Goal: Task Accomplishment & Management: Complete application form

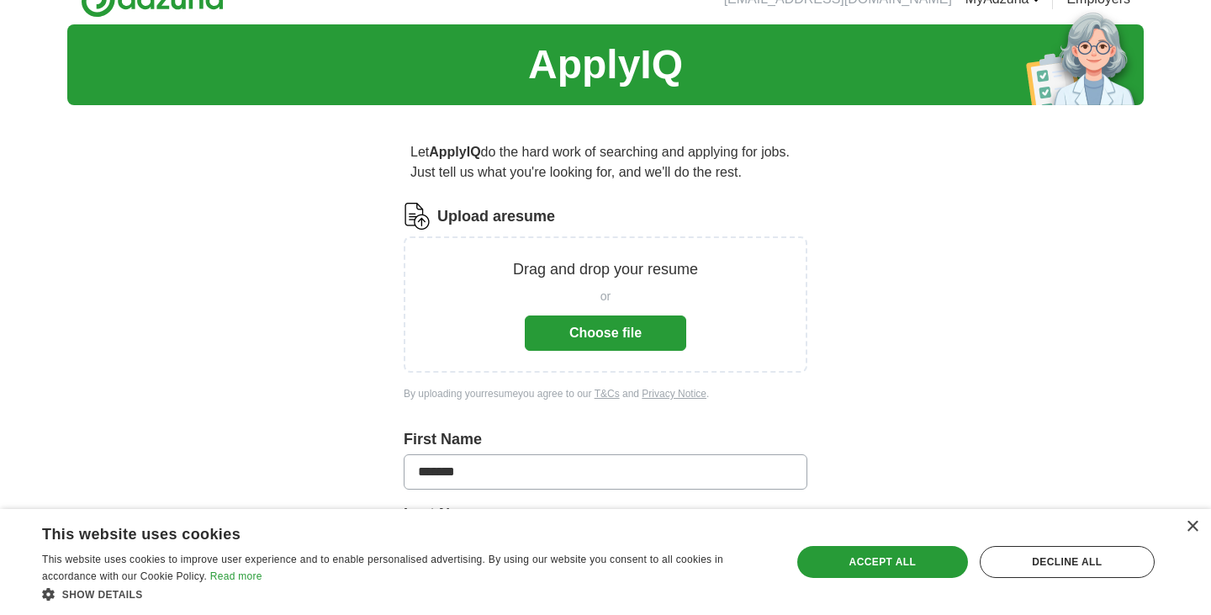
scroll to position [43, 0]
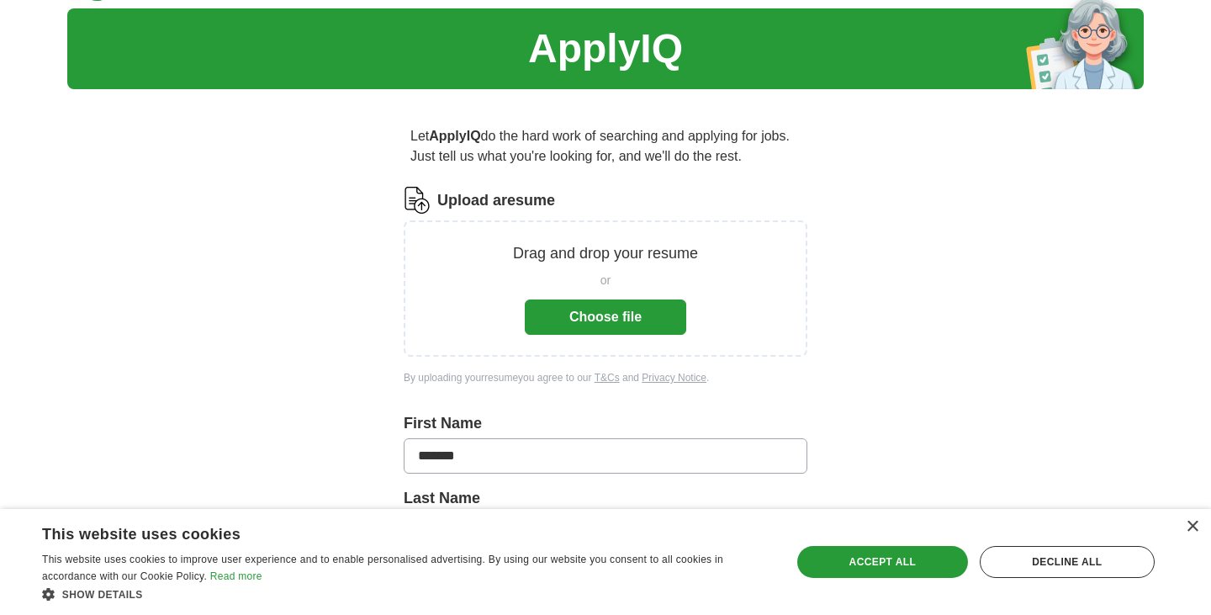
click at [638, 321] on button "Choose file" at bounding box center [606, 317] width 162 height 35
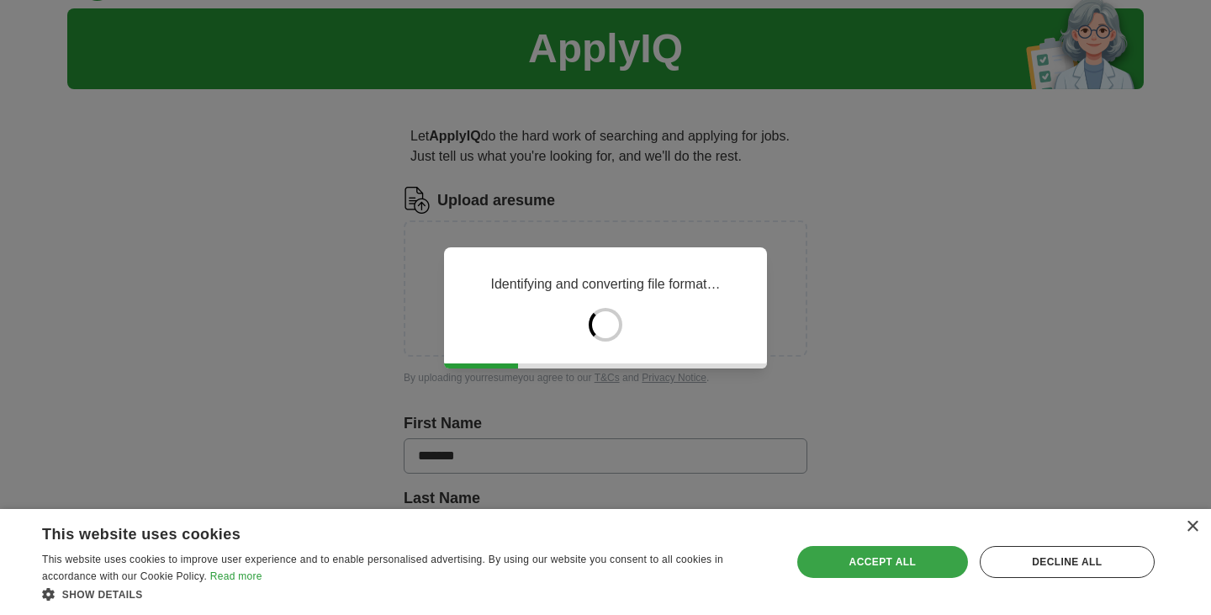
click at [878, 567] on div "Accept all" at bounding box center [883, 562] width 171 height 32
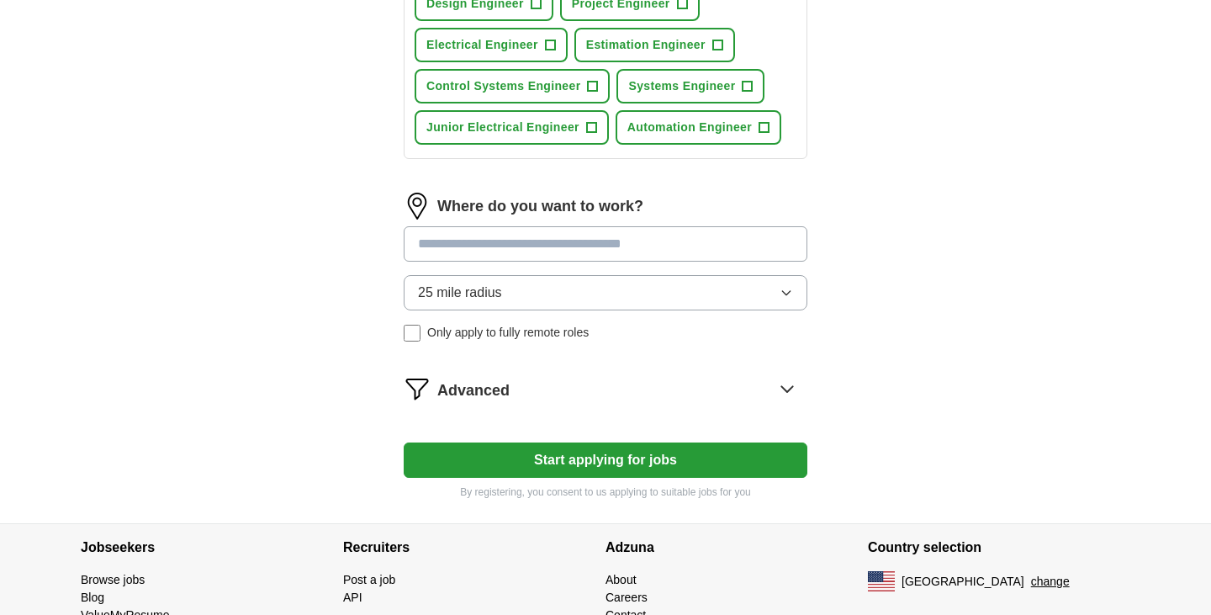
scroll to position [751, 0]
click at [689, 274] on button "25 mile radius" at bounding box center [606, 291] width 404 height 35
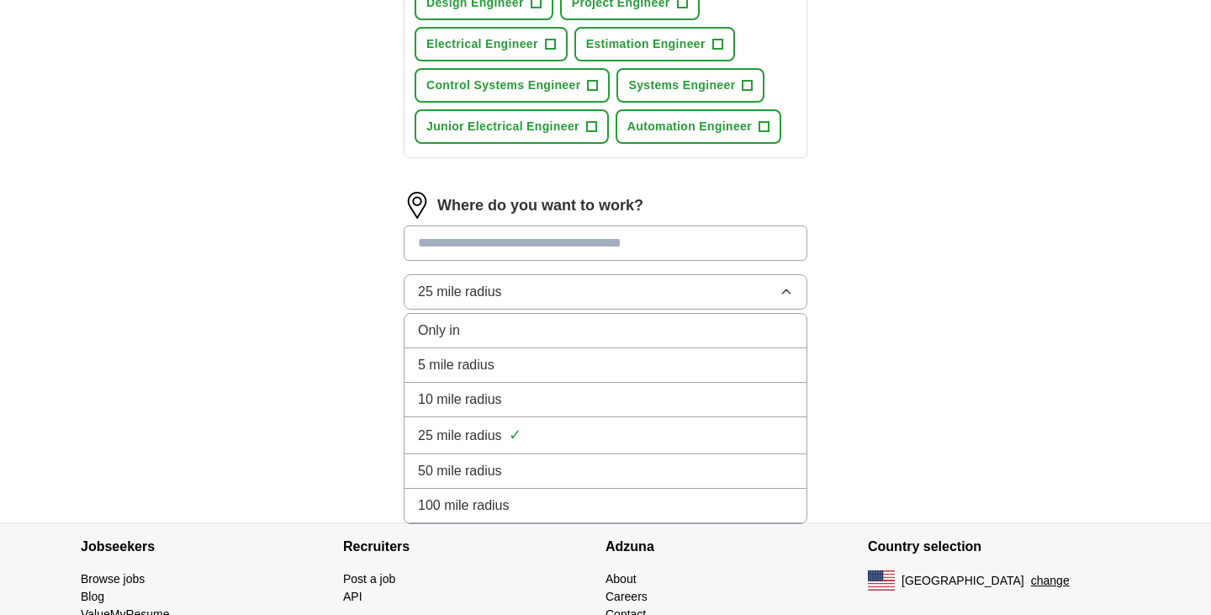
click at [622, 496] on div "100 mile radius" at bounding box center [605, 506] width 375 height 20
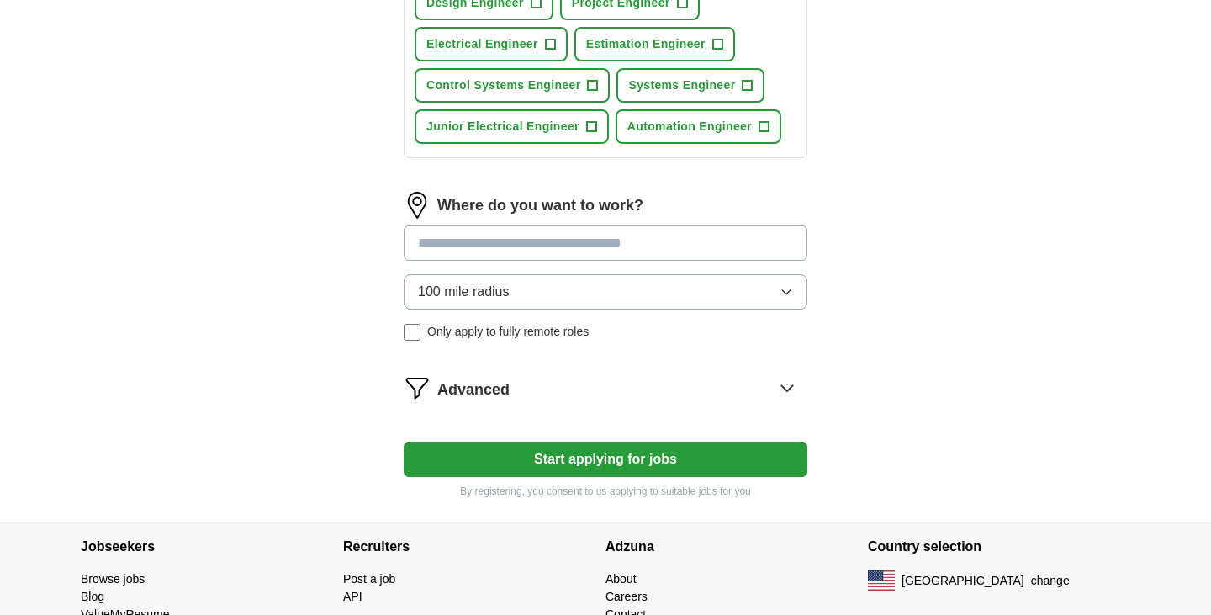
click at [590, 227] on input at bounding box center [606, 242] width 404 height 35
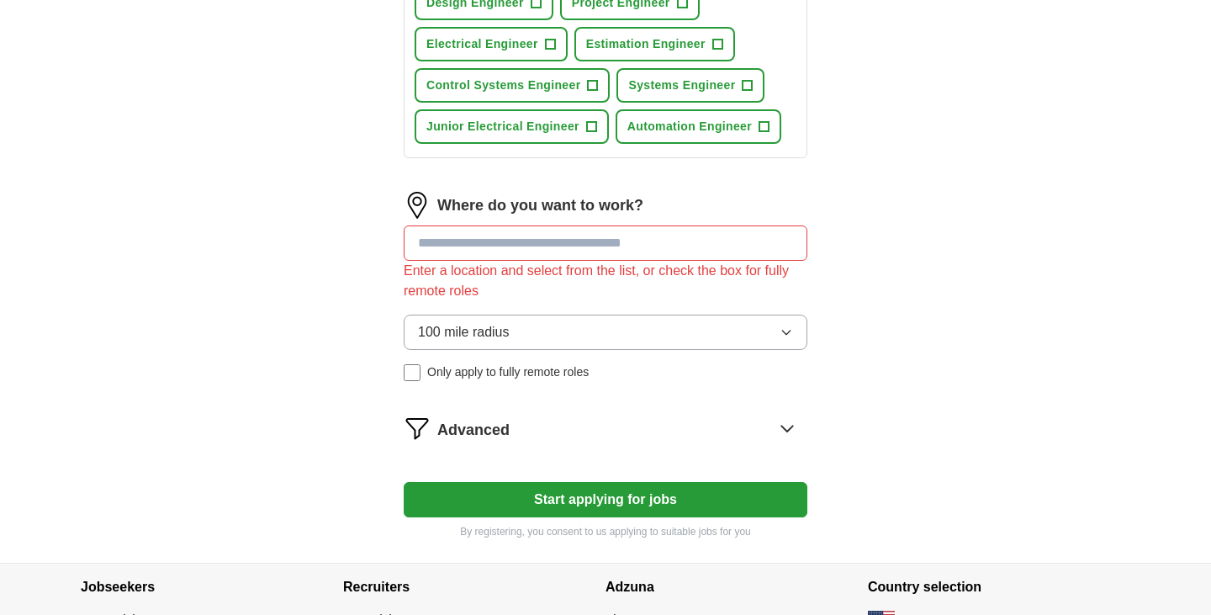
click at [555, 225] on input at bounding box center [606, 242] width 404 height 35
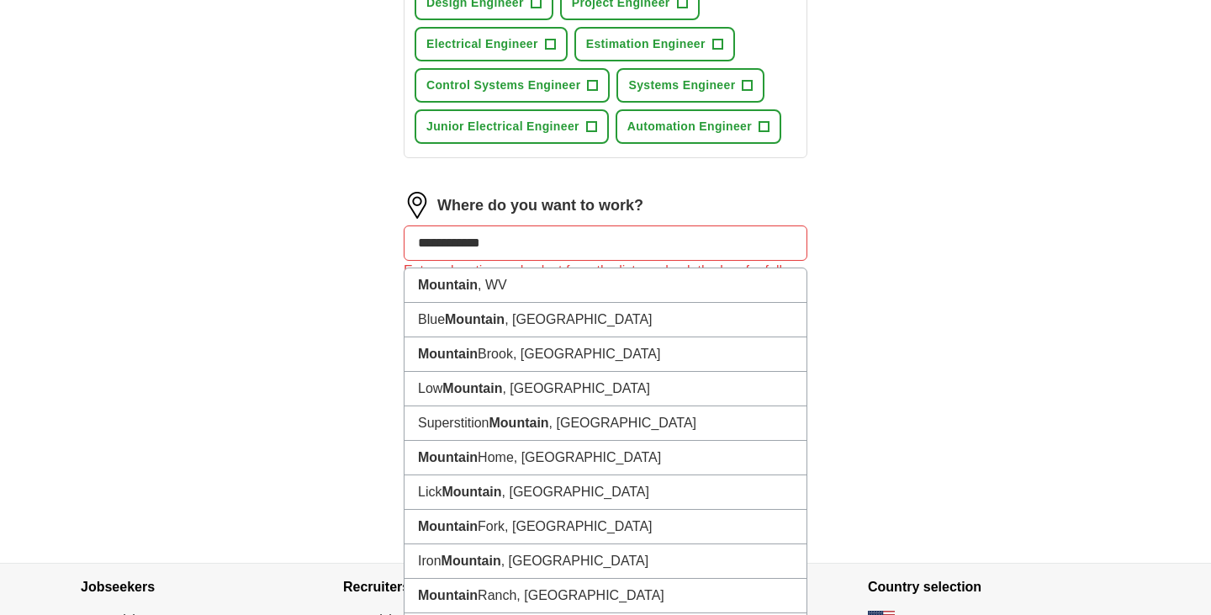
type input "**********"
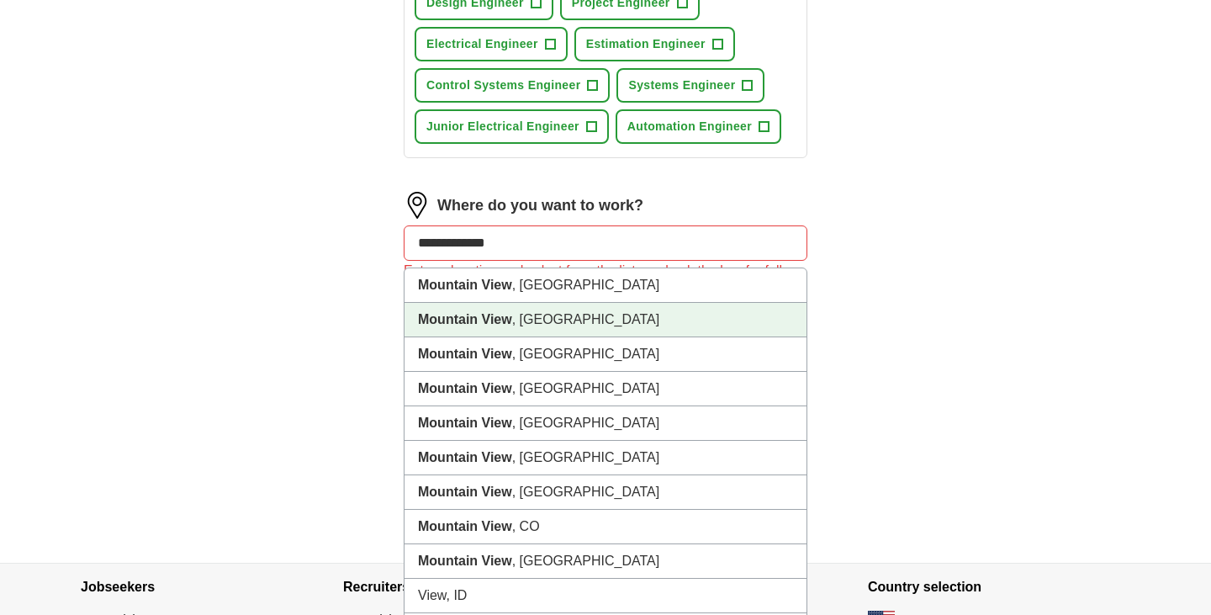
click at [567, 305] on li "[GEOGRAPHIC_DATA] , [GEOGRAPHIC_DATA]" at bounding box center [606, 320] width 402 height 34
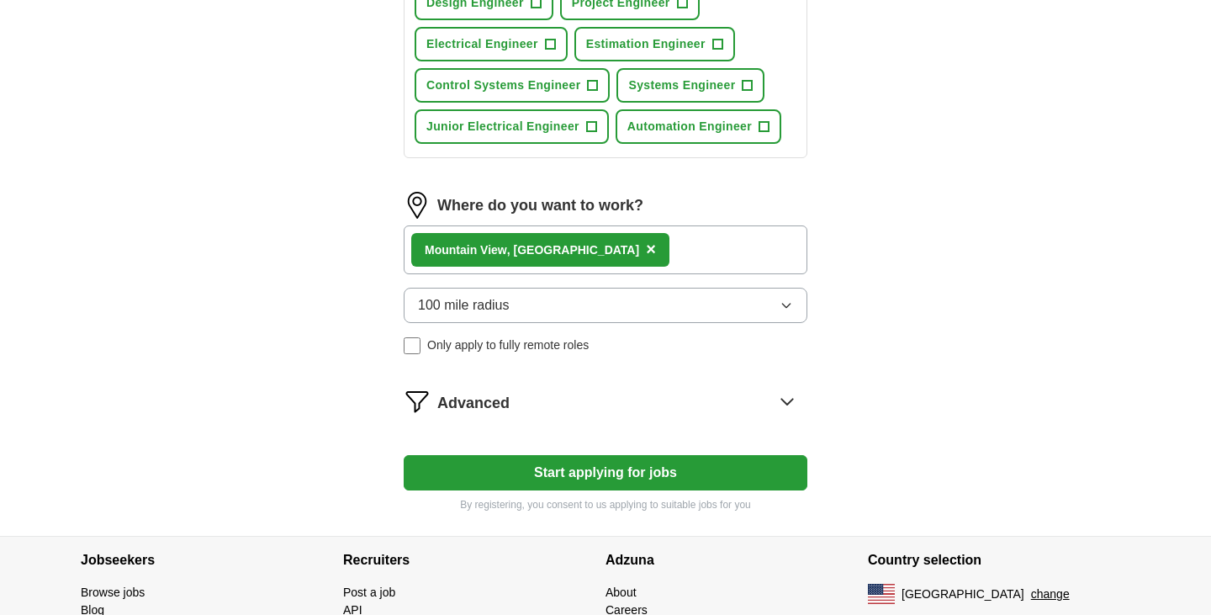
click at [591, 232] on div "[GEOGRAPHIC_DATA] , [GEOGRAPHIC_DATA] ×" at bounding box center [606, 249] width 404 height 49
click at [577, 257] on div "Where do you want to work? Mountain View , [GEOGRAPHIC_DATA] × 100 mile radius …" at bounding box center [606, 280] width 404 height 176
click at [586, 225] on div "[GEOGRAPHIC_DATA] , [GEOGRAPHIC_DATA] ×" at bounding box center [606, 249] width 404 height 49
click at [622, 457] on button "Start applying for jobs" at bounding box center [606, 472] width 404 height 35
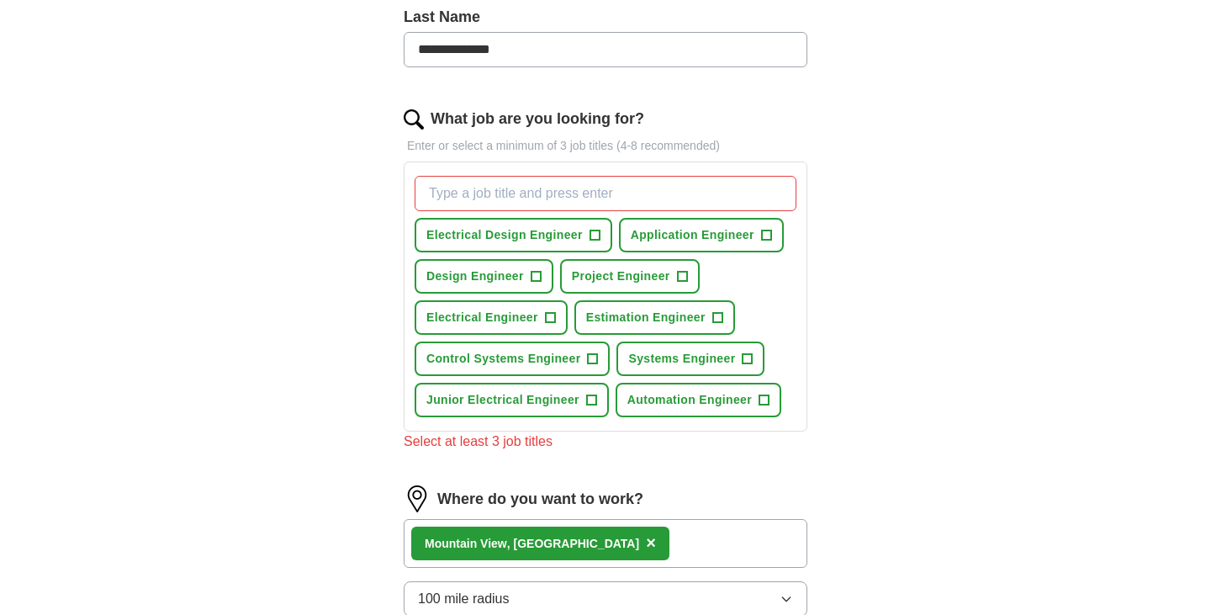
scroll to position [471, 0]
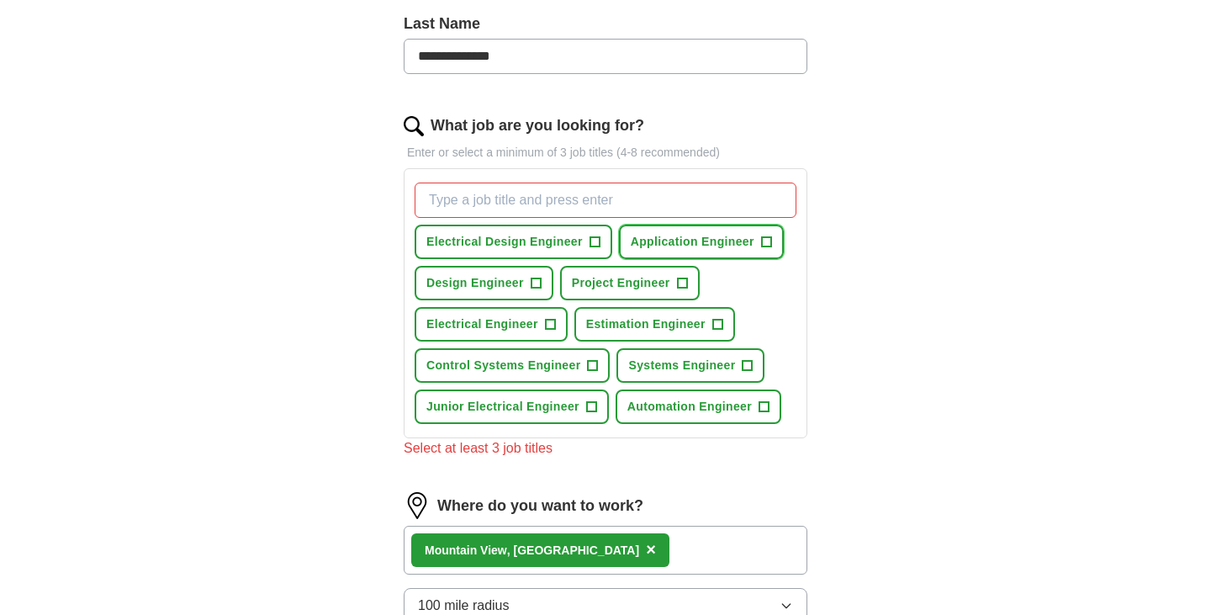
click at [767, 236] on span "+" at bounding box center [766, 242] width 10 height 13
click at [594, 400] on span "+" at bounding box center [591, 406] width 10 height 13
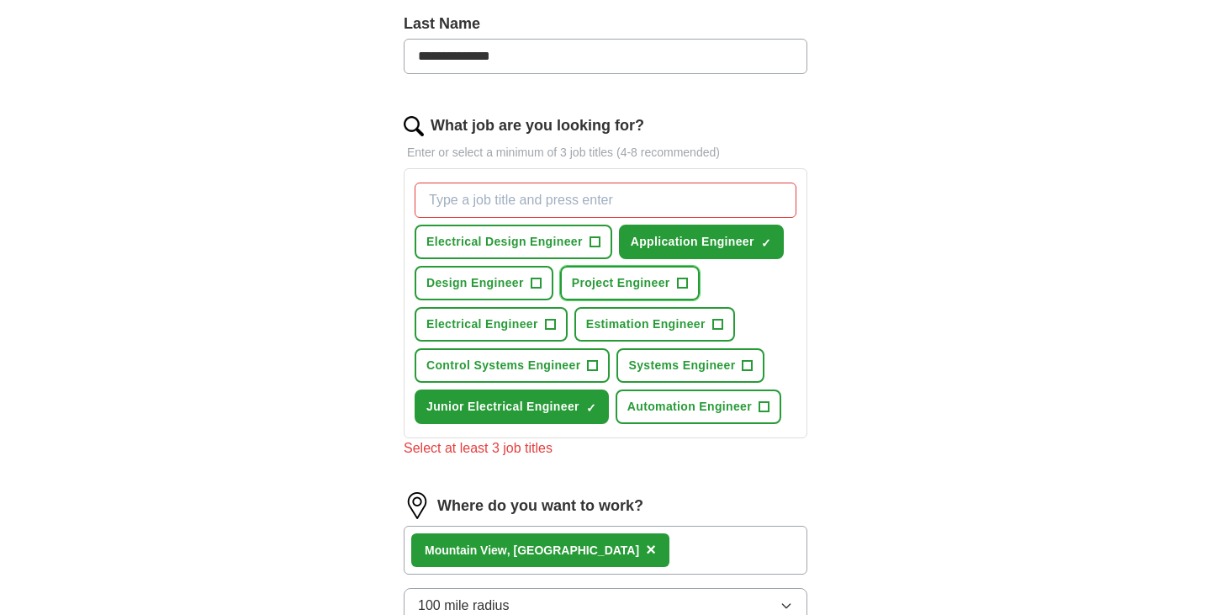
click at [683, 277] on span "+" at bounding box center [682, 283] width 10 height 13
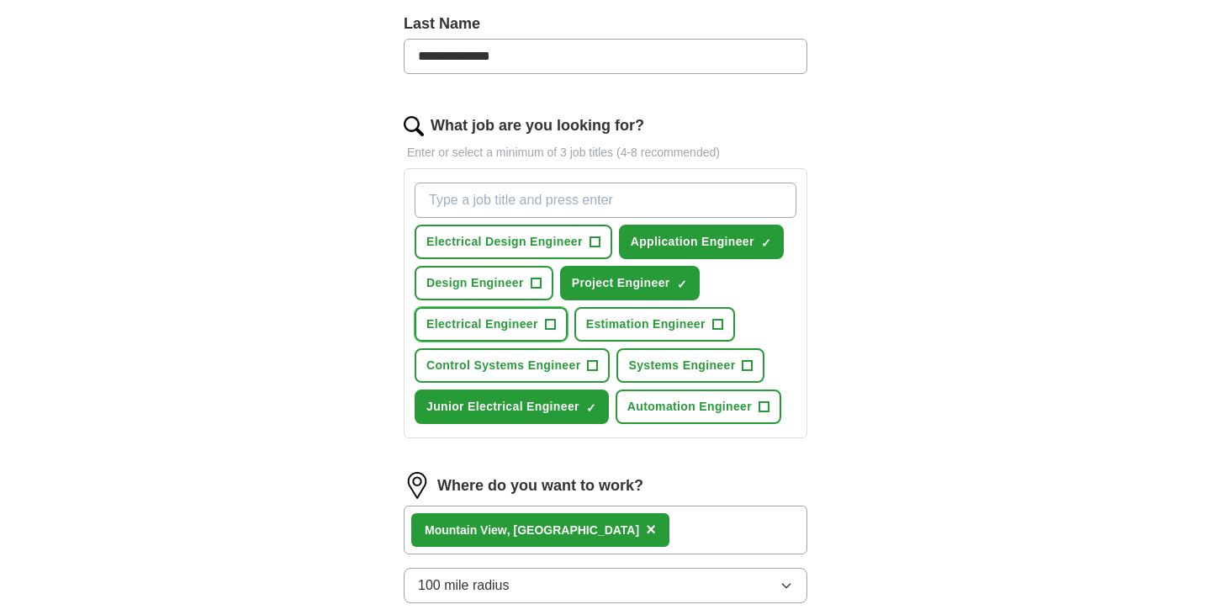
click at [549, 318] on span "+" at bounding box center [550, 324] width 10 height 13
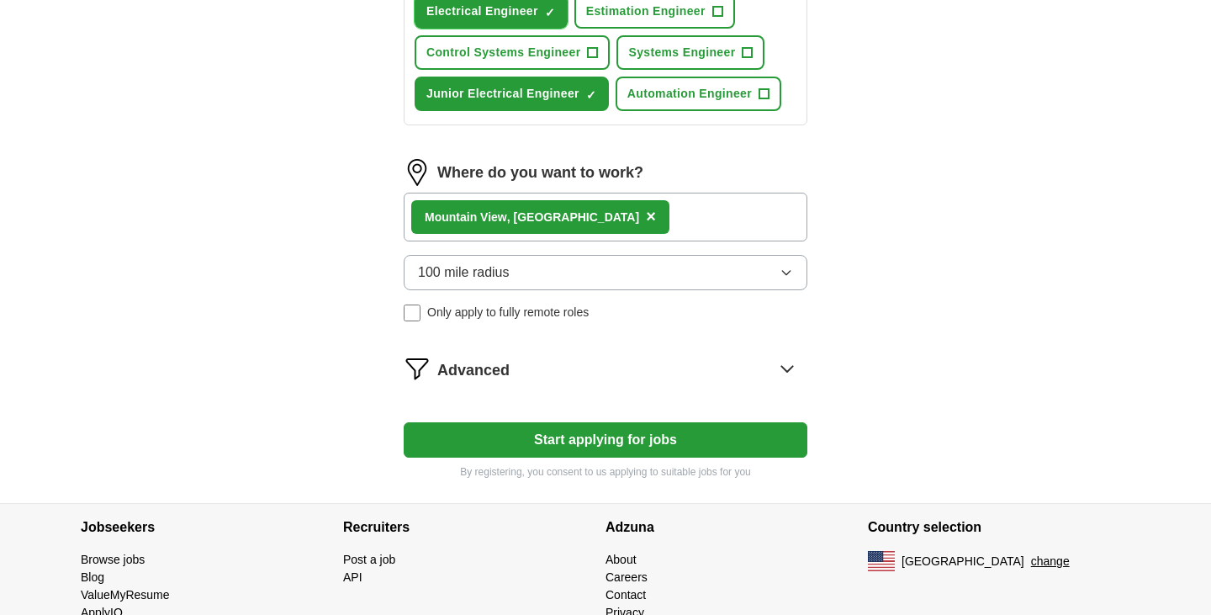
scroll to position [822, 0]
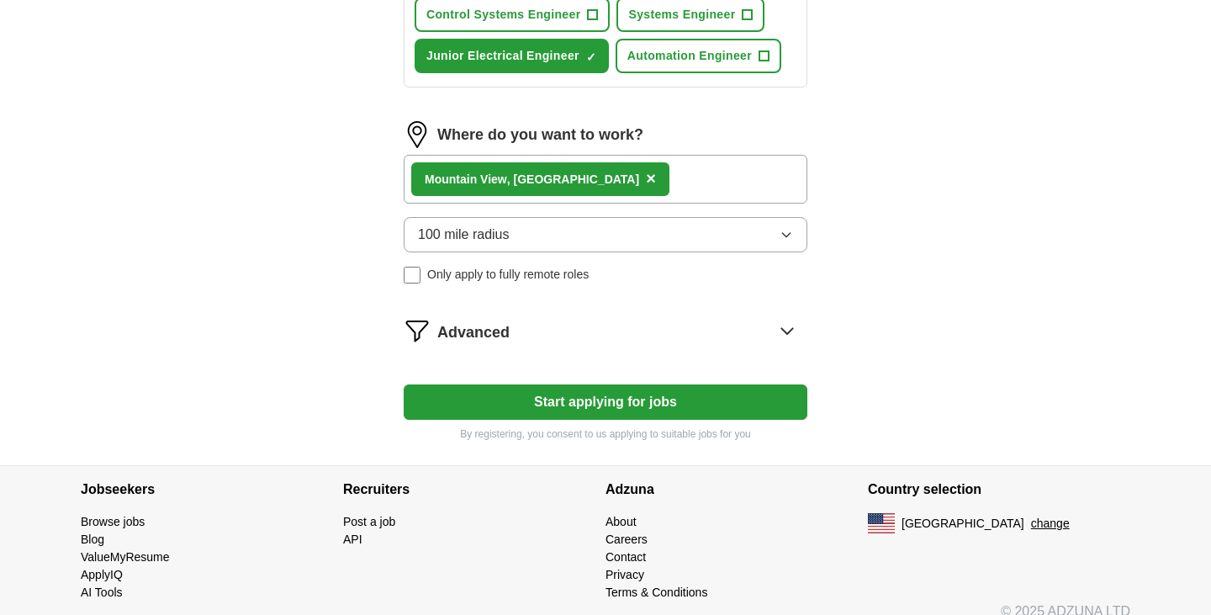
click at [680, 384] on button "Start applying for jobs" at bounding box center [606, 401] width 404 height 35
select select "**"
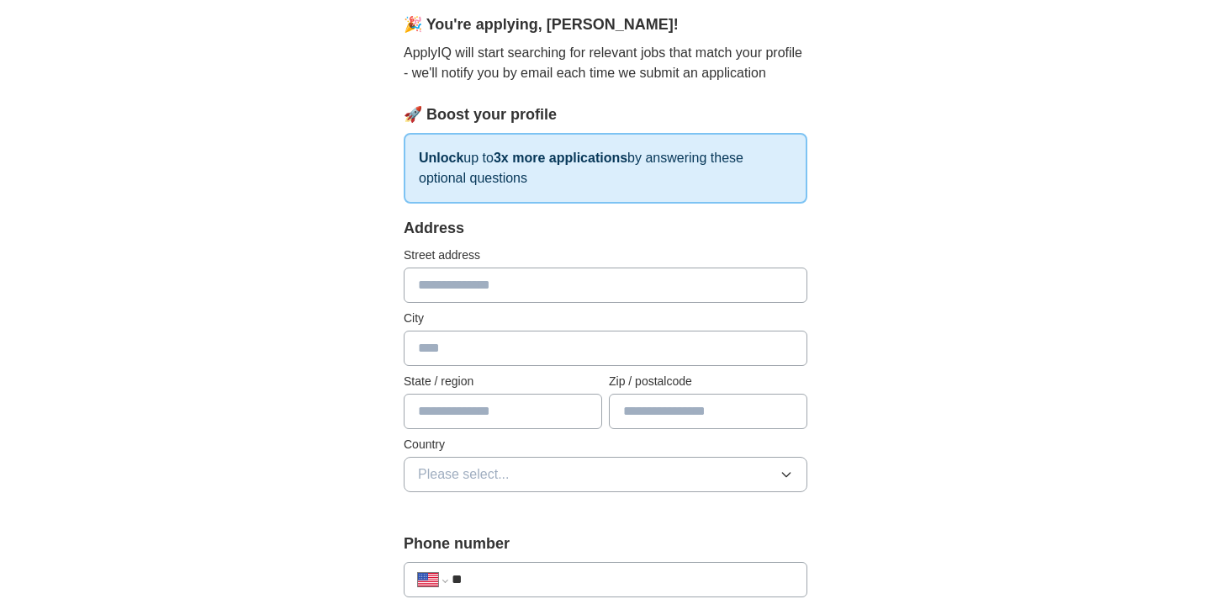
scroll to position [151, 0]
click at [644, 290] on input "text" at bounding box center [606, 283] width 404 height 35
click at [460, 289] on input "**********" at bounding box center [606, 283] width 404 height 35
click at [517, 285] on input "**********" at bounding box center [606, 283] width 404 height 35
type input "**********"
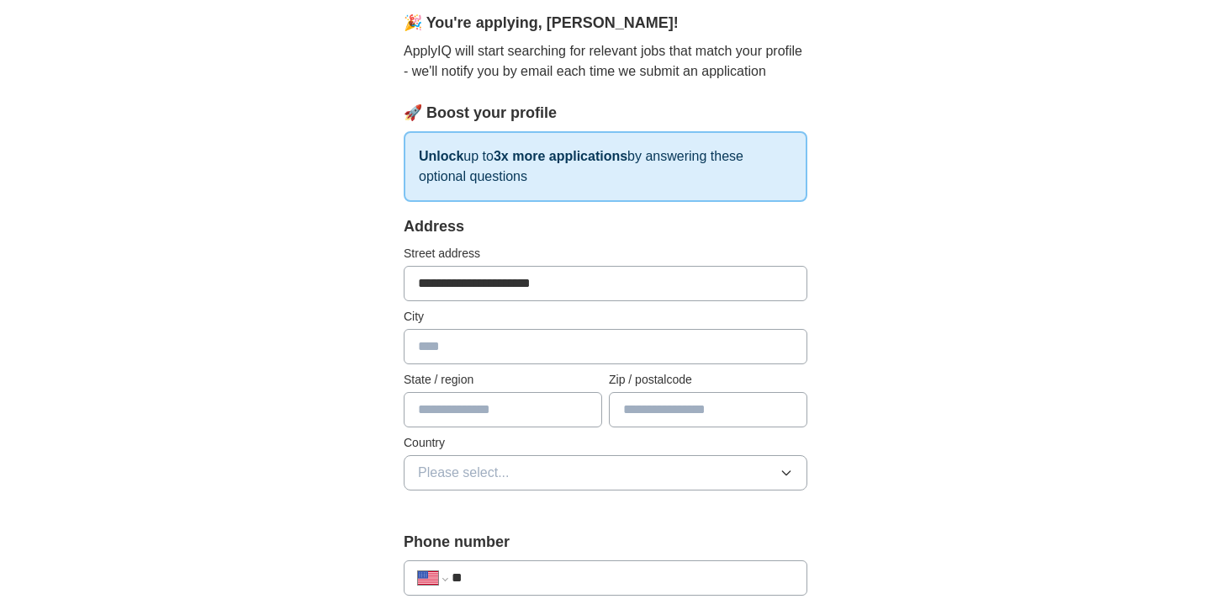
click at [492, 342] on input "text" at bounding box center [606, 346] width 404 height 35
type input "**********"
click at [476, 406] on input "text" at bounding box center [503, 409] width 199 height 35
type input "**"
click at [643, 407] on input "text" at bounding box center [708, 409] width 199 height 35
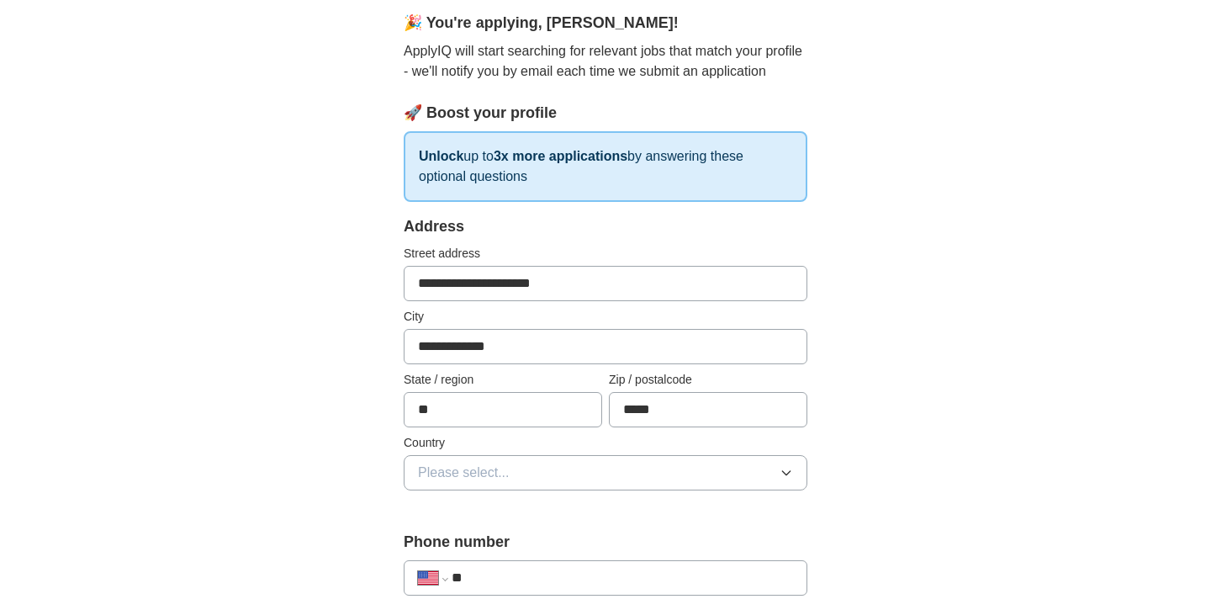
type input "*****"
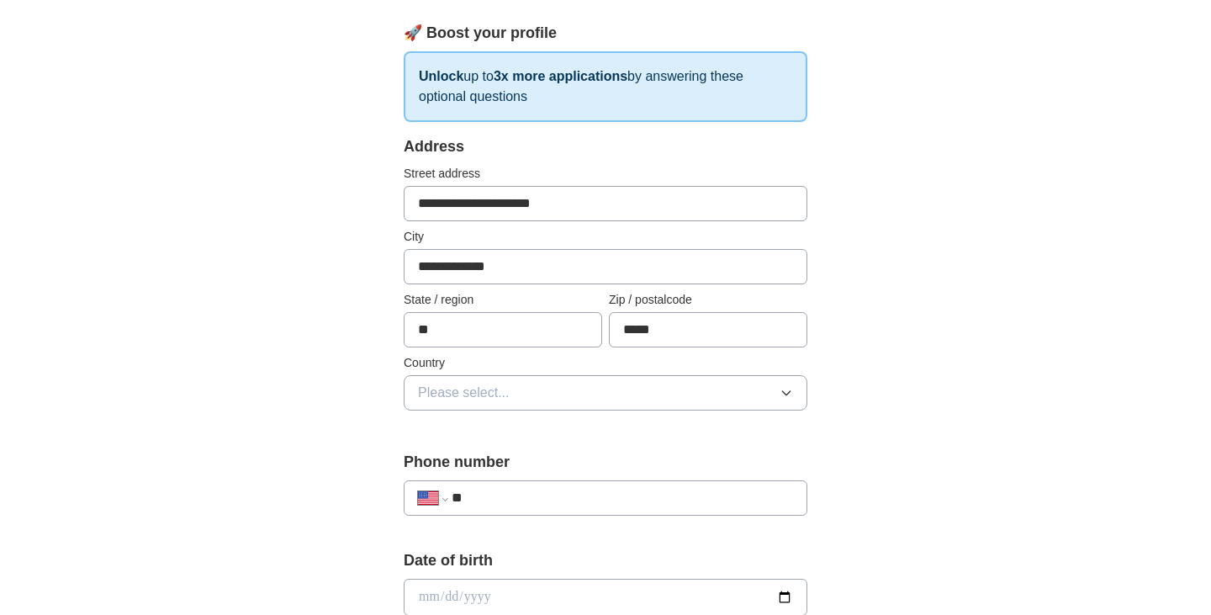
scroll to position [260, 0]
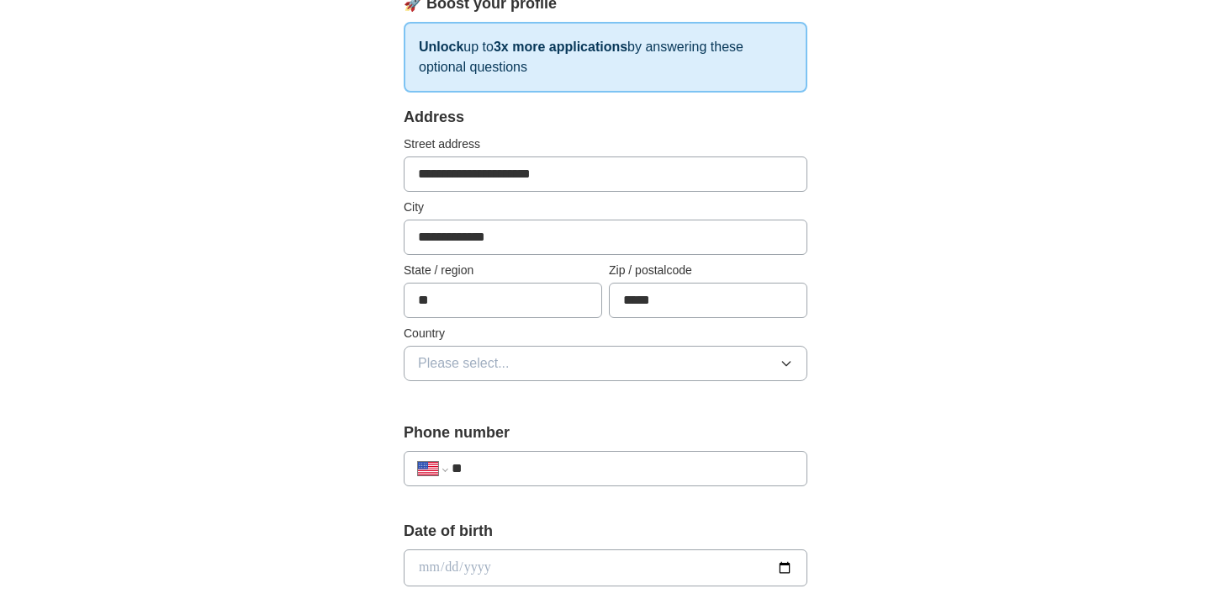
click at [765, 363] on button "Please select..." at bounding box center [606, 363] width 404 height 35
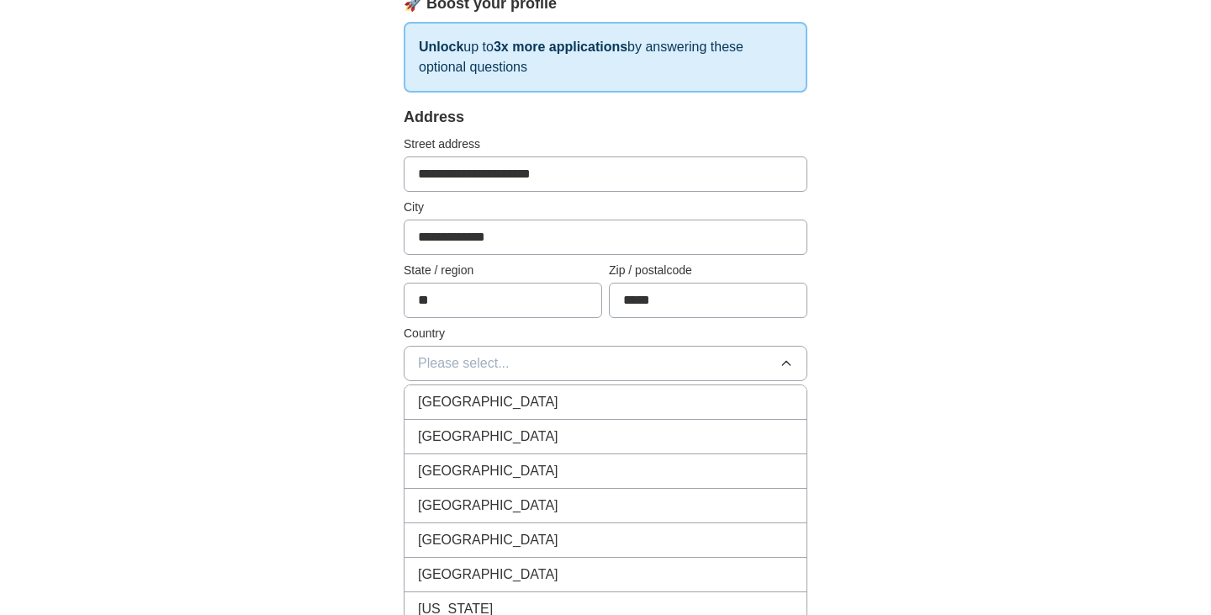
click at [658, 433] on div "[GEOGRAPHIC_DATA]" at bounding box center [605, 437] width 375 height 20
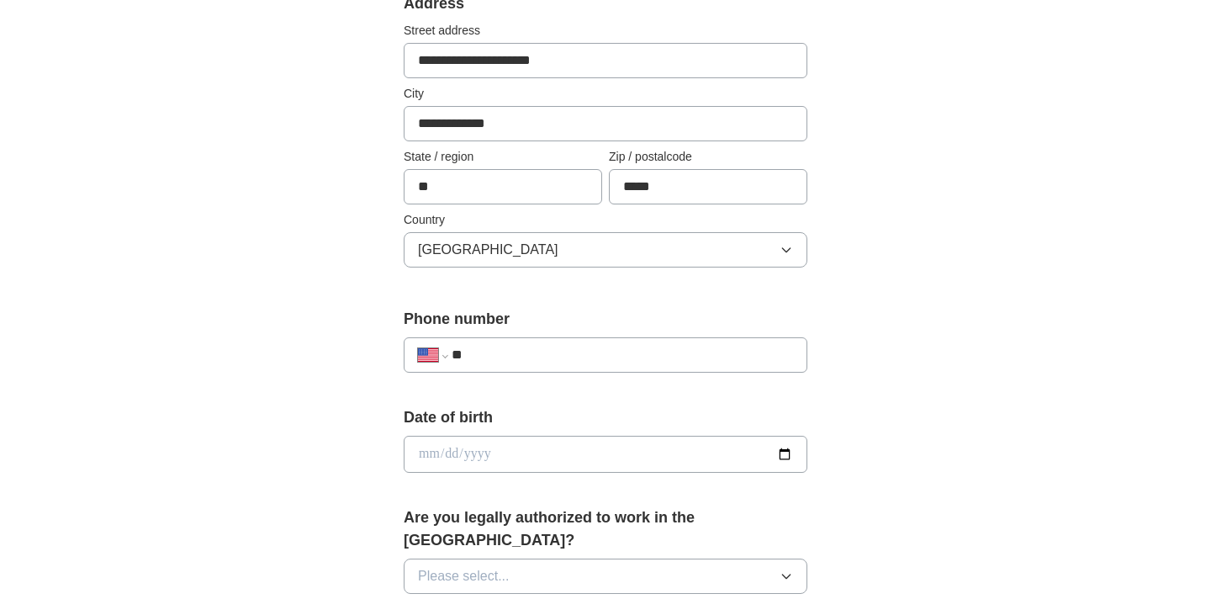
scroll to position [397, 0]
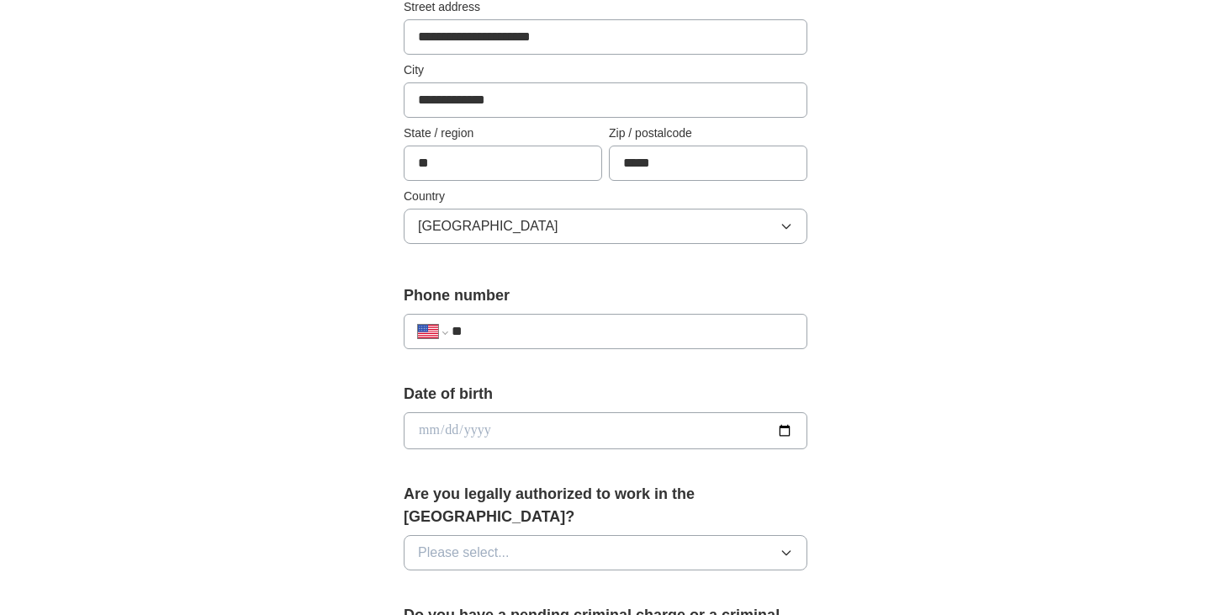
click at [753, 332] on input "**" at bounding box center [623, 331] width 342 height 20
type input "**********"
click at [1021, 393] on div "**********" at bounding box center [605, 420] width 1077 height 1532
click at [783, 432] on input "date" at bounding box center [606, 430] width 404 height 37
type input "**********"
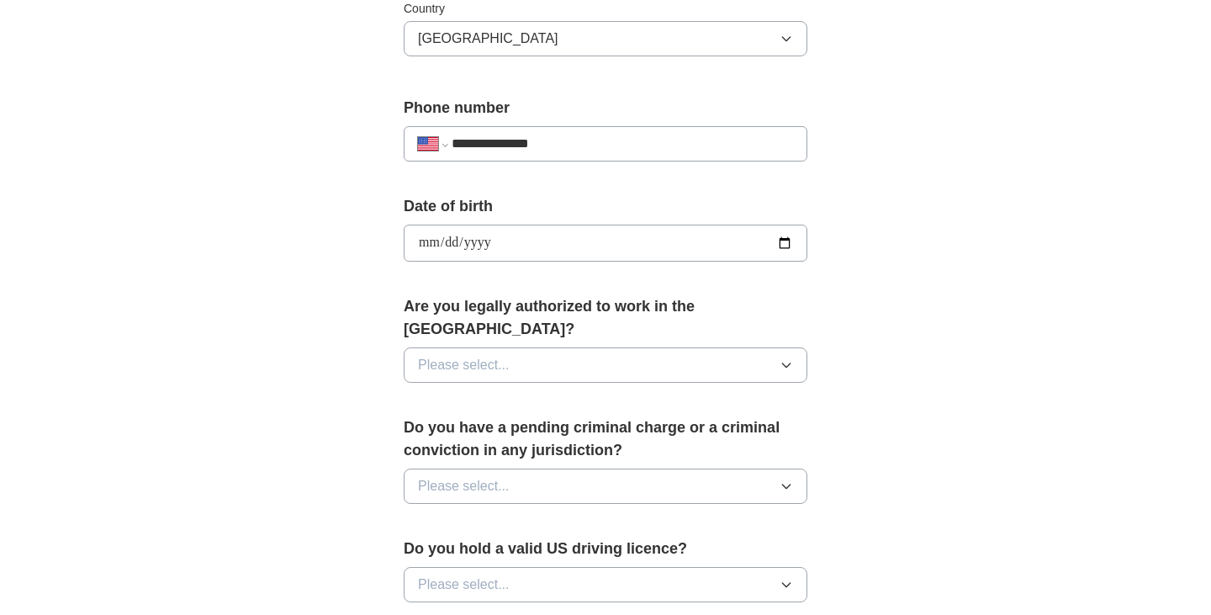
scroll to position [600, 0]
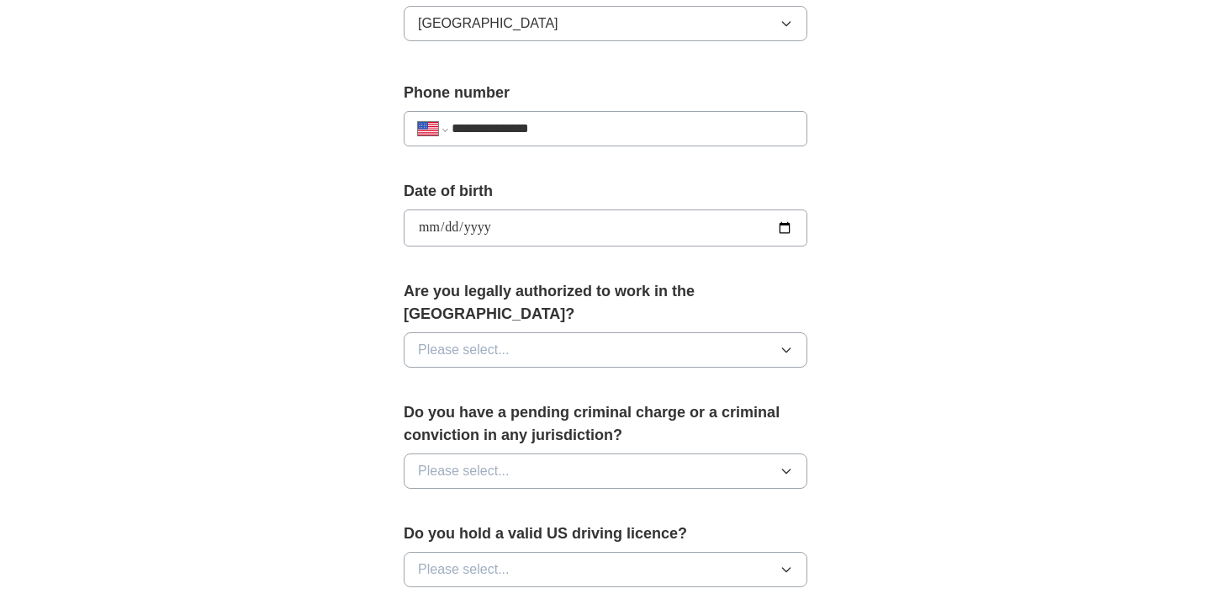
click at [754, 332] on button "Please select..." at bounding box center [606, 349] width 404 height 35
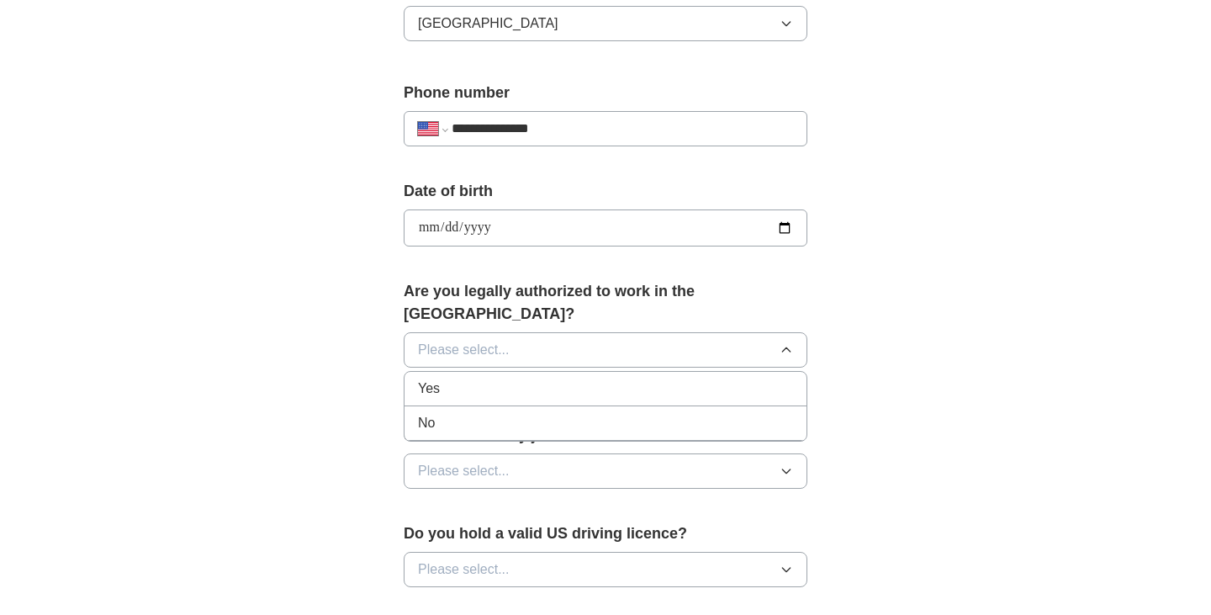
click at [613, 379] on div "Yes" at bounding box center [605, 389] width 375 height 20
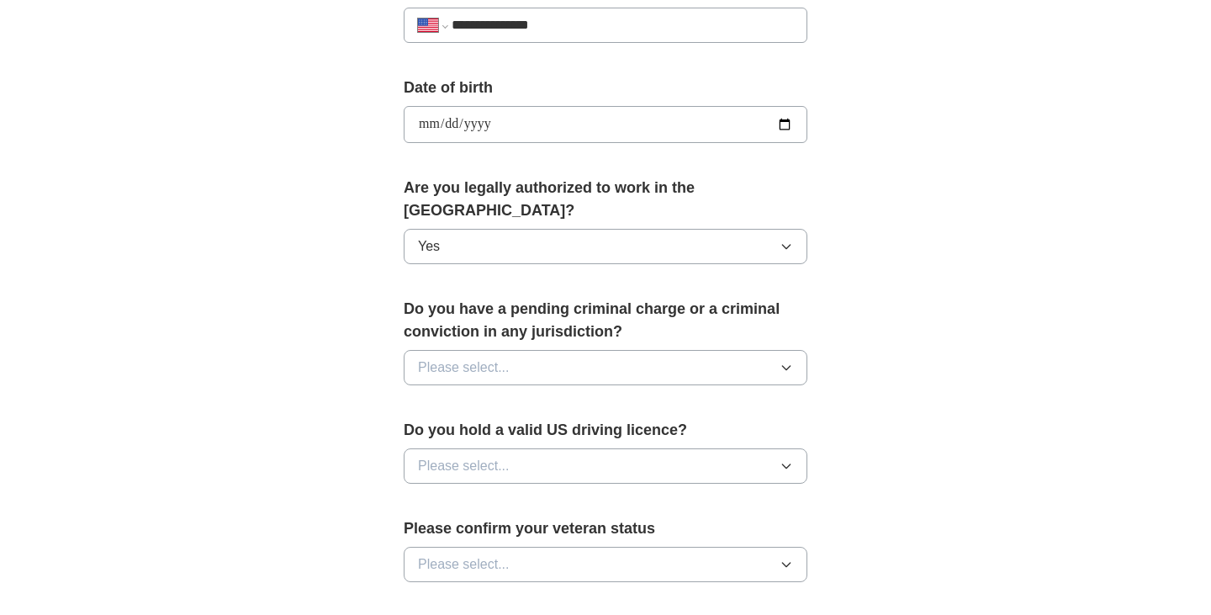
scroll to position [704, 0]
click at [608, 349] on button "Please select..." at bounding box center [606, 366] width 404 height 35
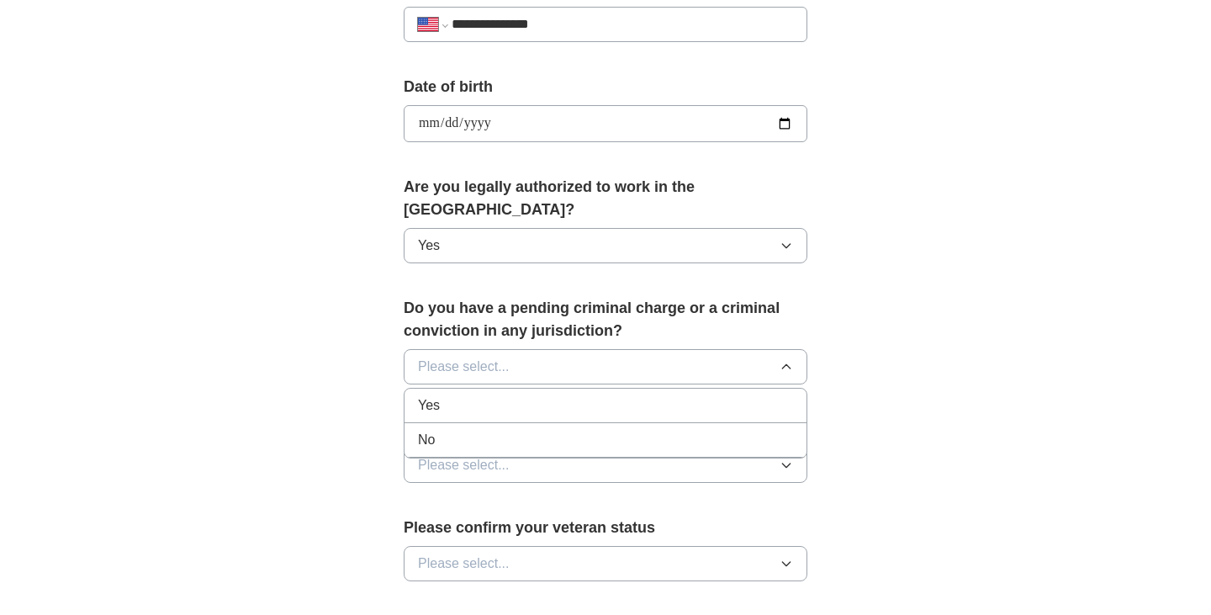
click at [573, 430] on div "No" at bounding box center [605, 440] width 375 height 20
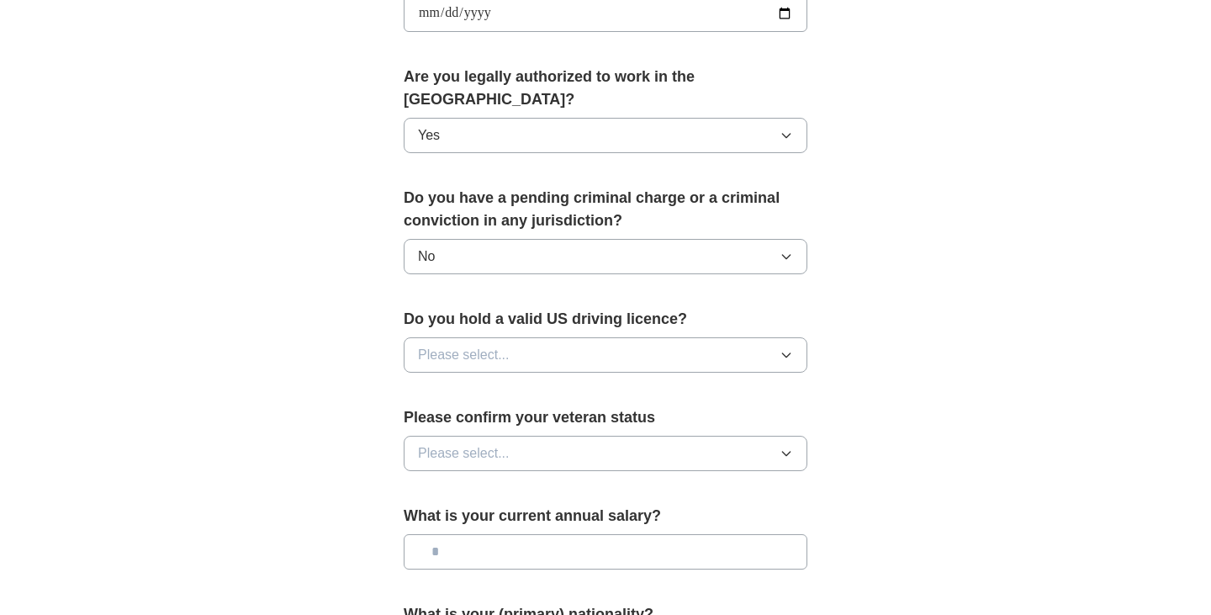
scroll to position [836, 0]
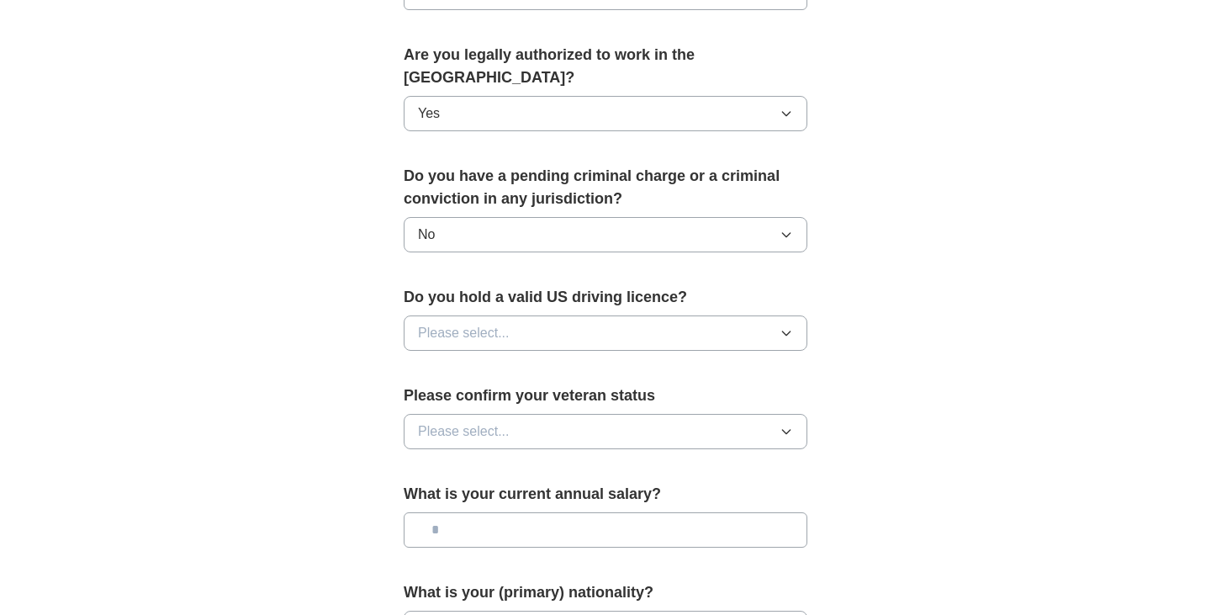
click at [559, 315] on button "Please select..." at bounding box center [606, 332] width 404 height 35
click at [550, 362] on div "Yes" at bounding box center [605, 372] width 375 height 20
click at [570, 414] on button "Please select..." at bounding box center [606, 431] width 404 height 35
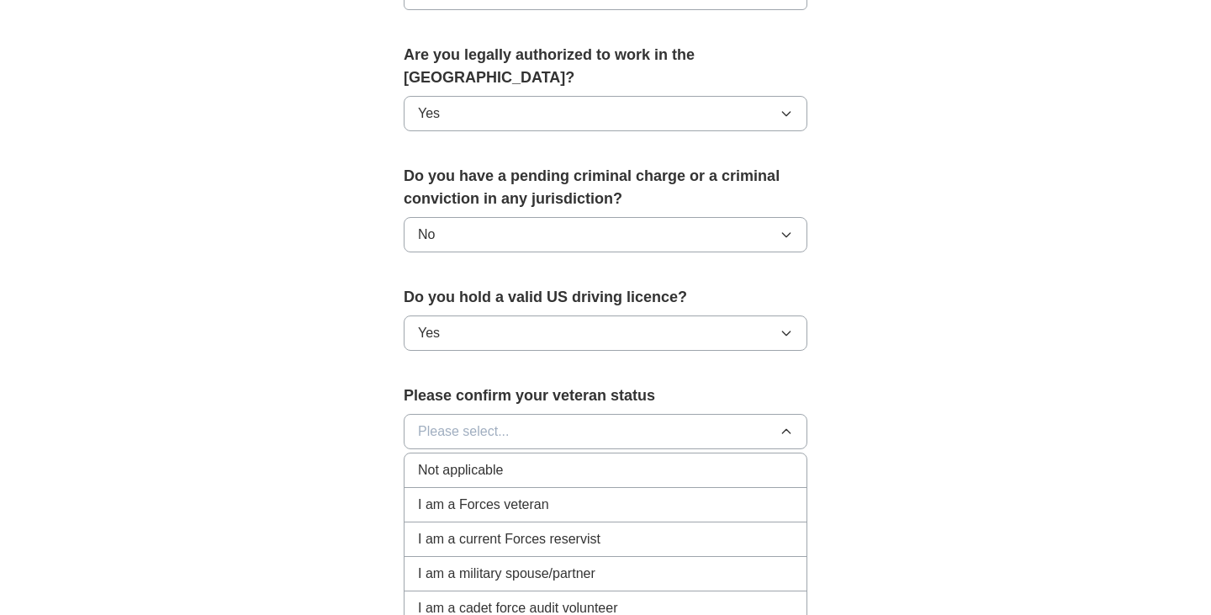
click at [562, 460] on div "Not applicable" at bounding box center [605, 470] width 375 height 20
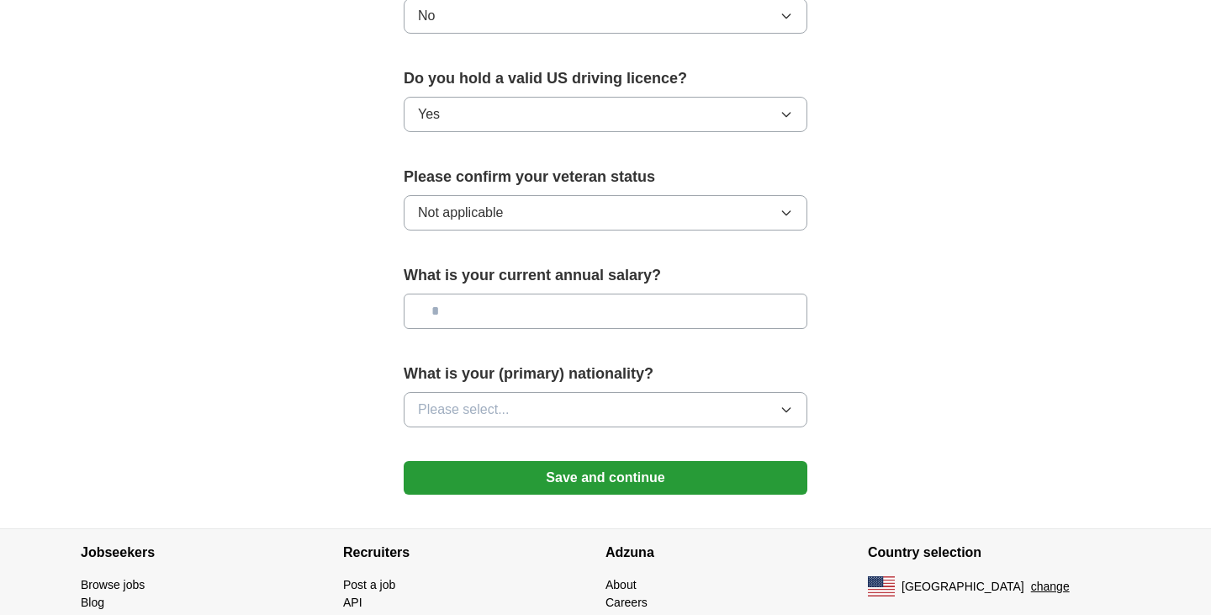
scroll to position [1056, 0]
click at [713, 293] on input "text" at bounding box center [606, 310] width 404 height 35
type input "**"
click at [702, 391] on button "Please select..." at bounding box center [606, 408] width 404 height 35
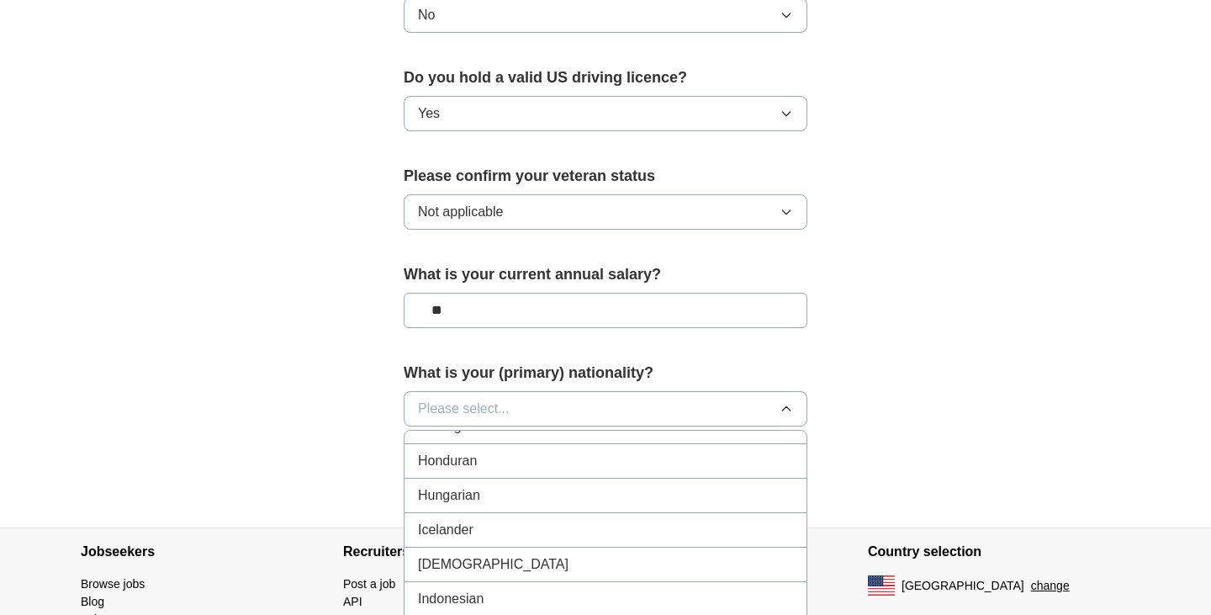
scroll to position [2650, 0]
click at [629, 547] on div "[DEMOGRAPHIC_DATA]" at bounding box center [605, 557] width 375 height 20
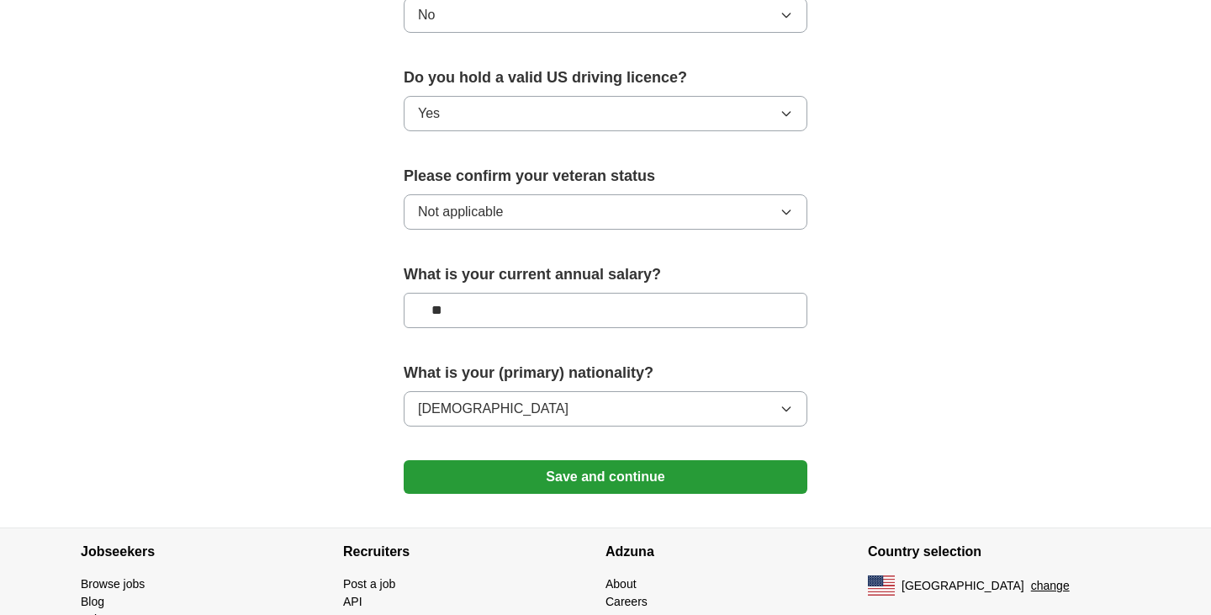
click at [653, 460] on button "Save and continue" at bounding box center [606, 477] width 404 height 34
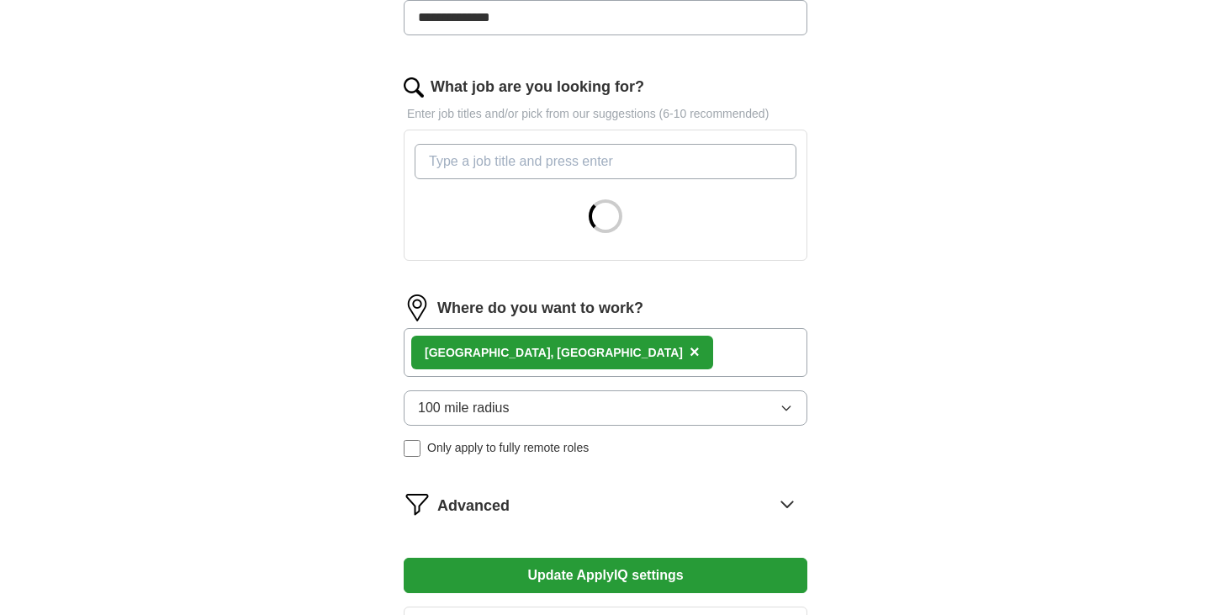
scroll to position [522, 0]
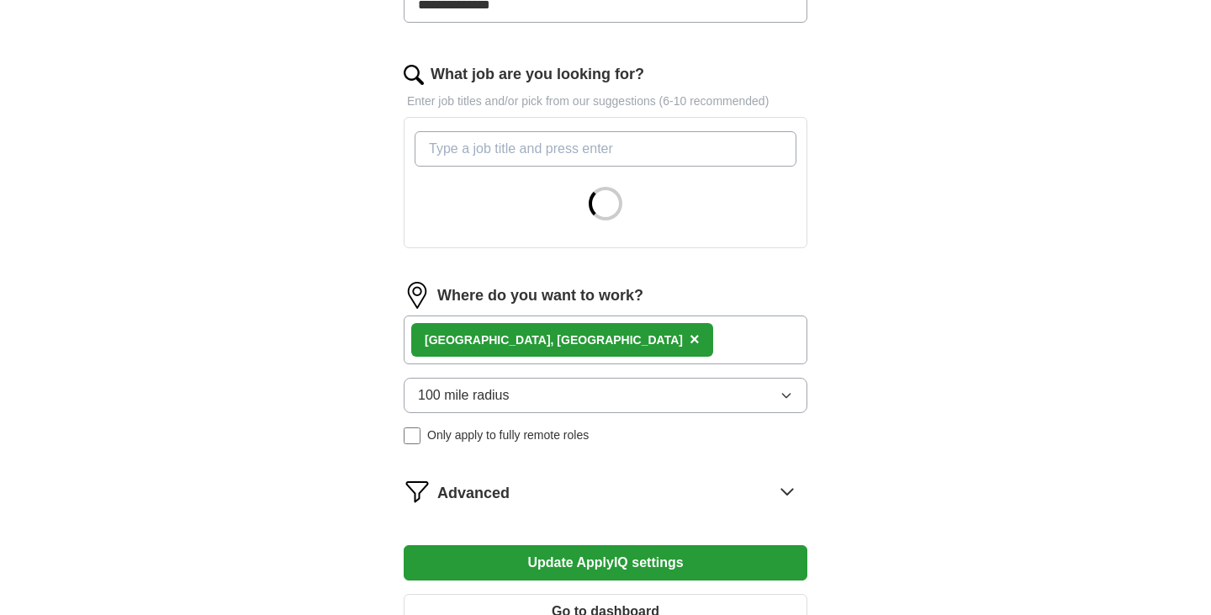
click at [660, 323] on div "Mountain View, CA ×" at bounding box center [606, 339] width 404 height 49
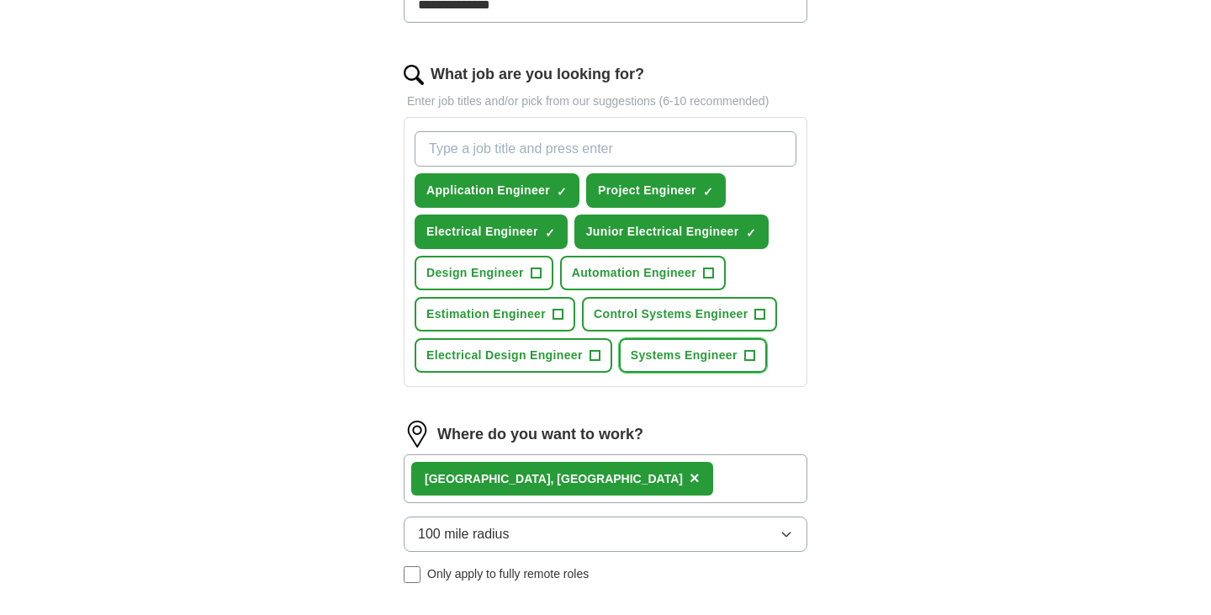
click at [750, 349] on span "+" at bounding box center [750, 355] width 10 height 13
click at [598, 349] on span "+" at bounding box center [595, 355] width 10 height 13
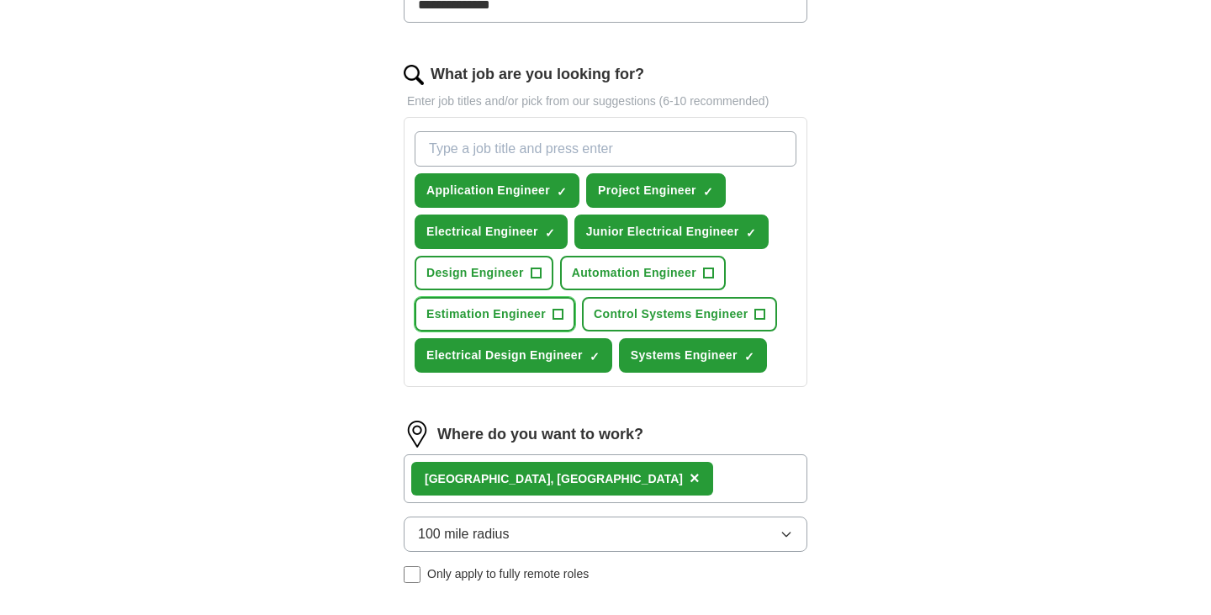
click at [558, 308] on span "+" at bounding box center [559, 314] width 10 height 13
click at [541, 256] on button "Design Engineer +" at bounding box center [484, 273] width 139 height 34
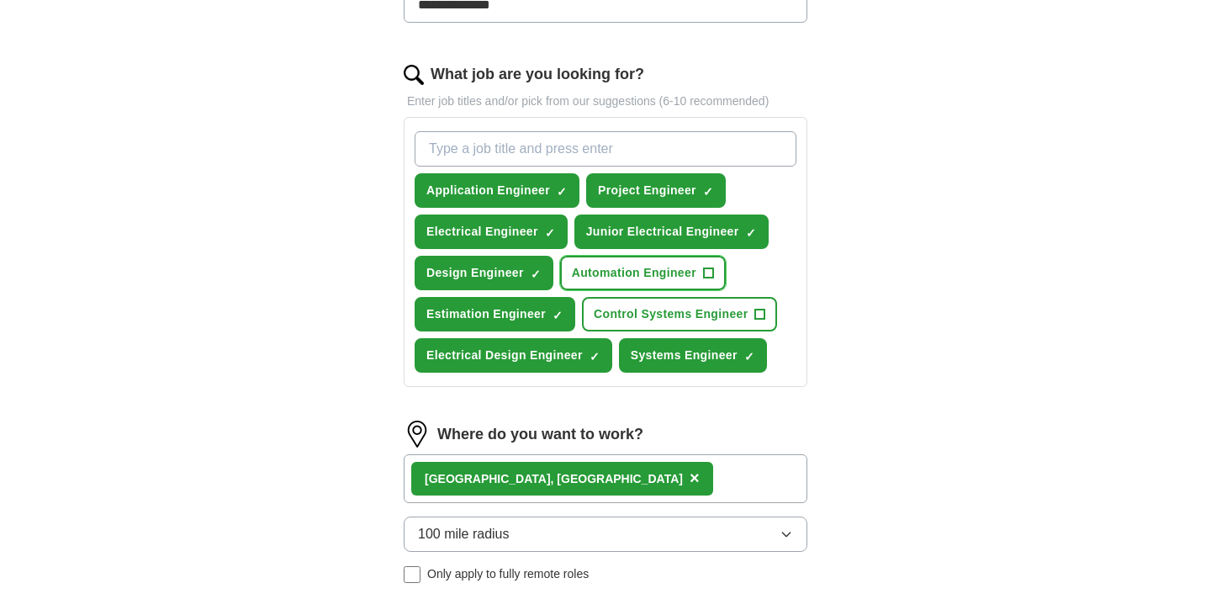
click at [712, 267] on span "+" at bounding box center [708, 273] width 10 height 13
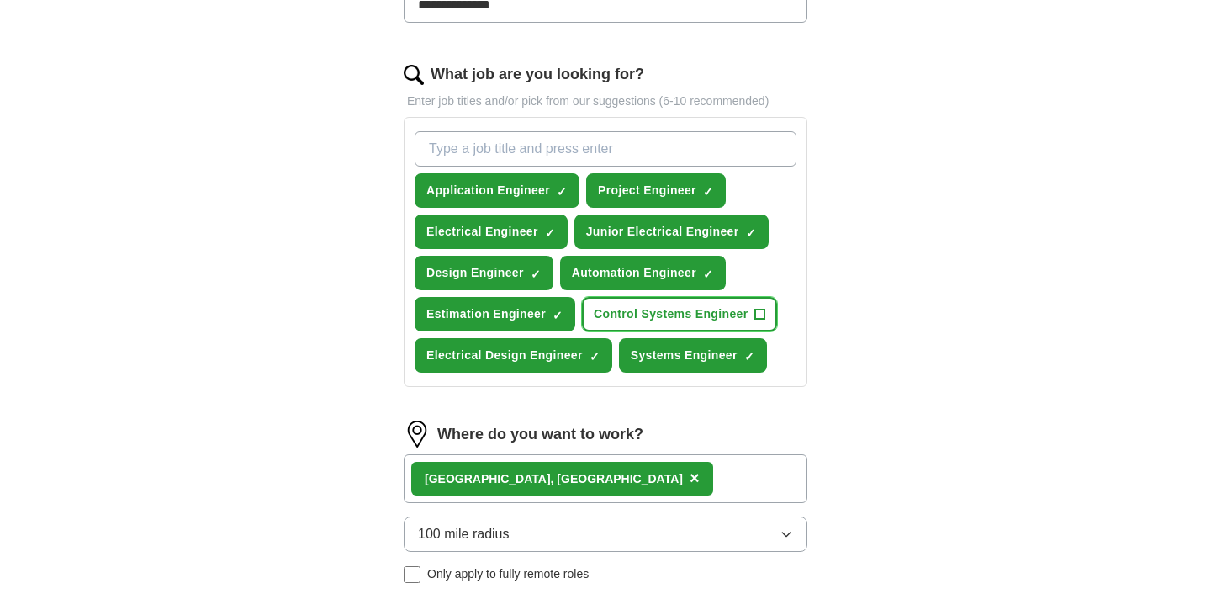
click at [759, 308] on span "+" at bounding box center [761, 314] width 10 height 13
click at [684, 131] on input "What job are you looking for?" at bounding box center [606, 148] width 382 height 35
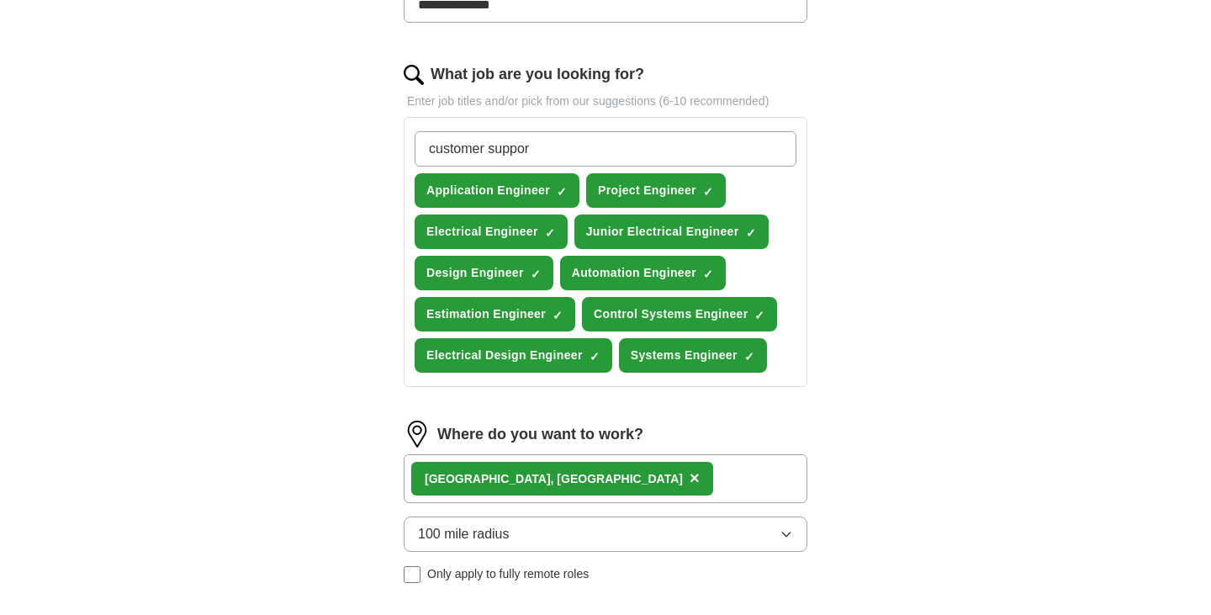
type input "customer support"
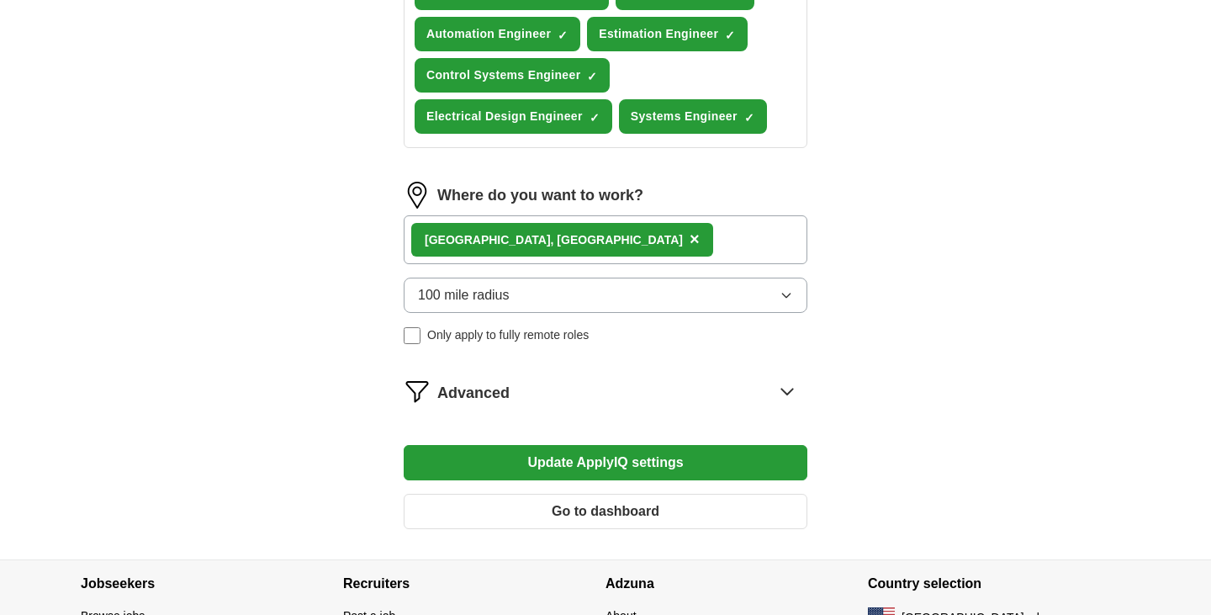
scroll to position [805, 0]
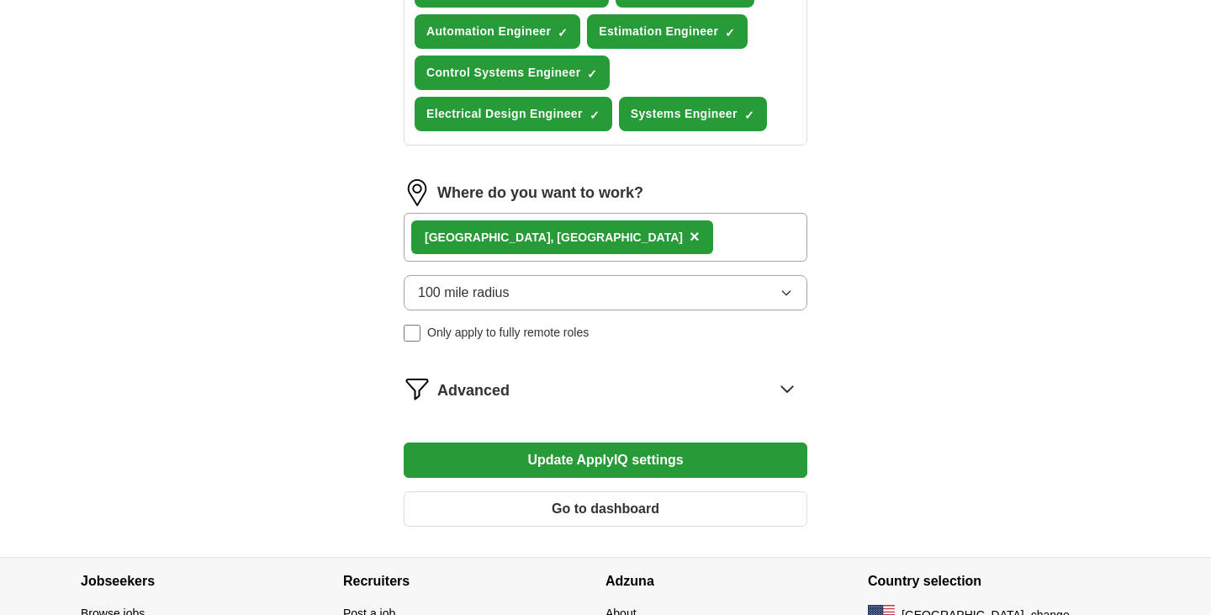
click at [611, 226] on div "Mountain View, CA ×" at bounding box center [606, 237] width 404 height 49
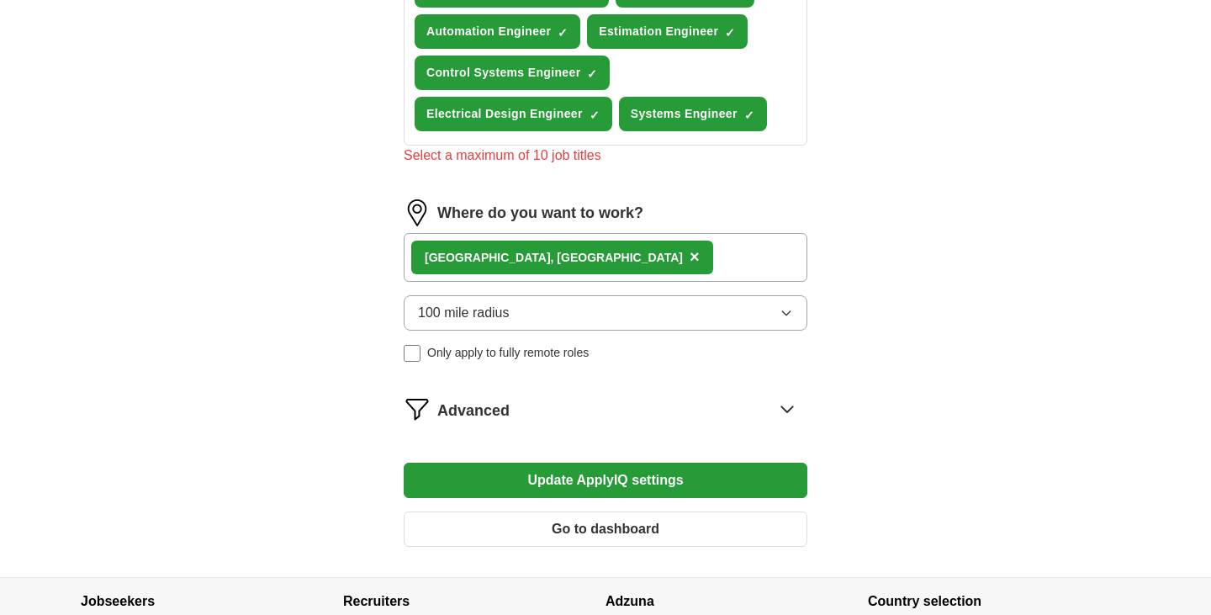
click at [591, 248] on div "Mountain View, CA ×" at bounding box center [606, 257] width 404 height 49
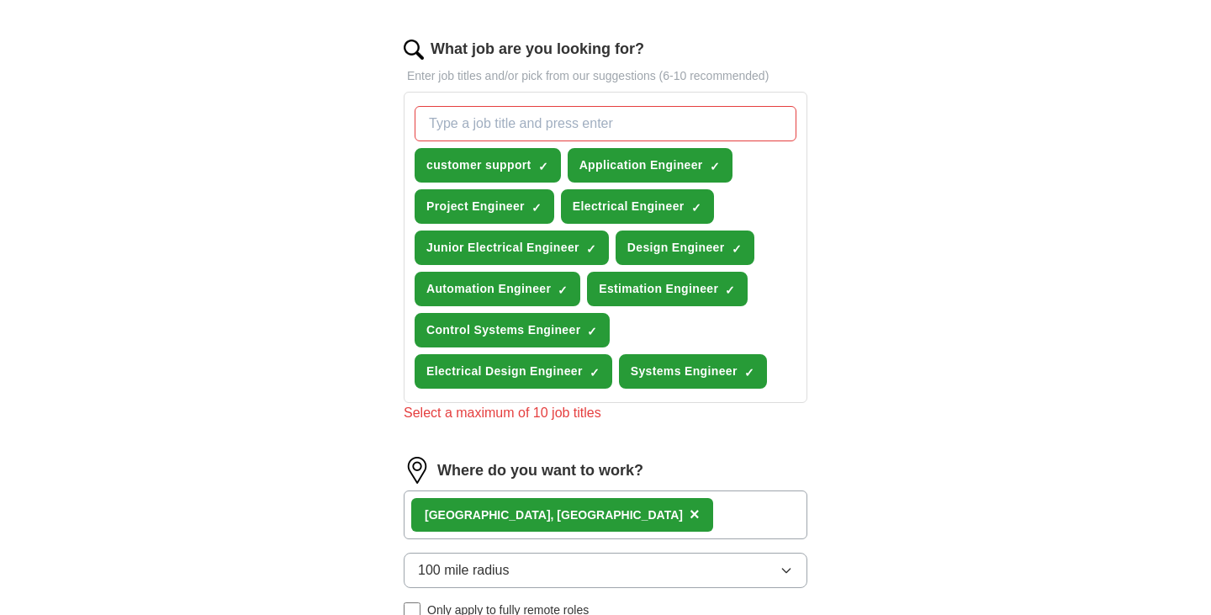
scroll to position [546, 0]
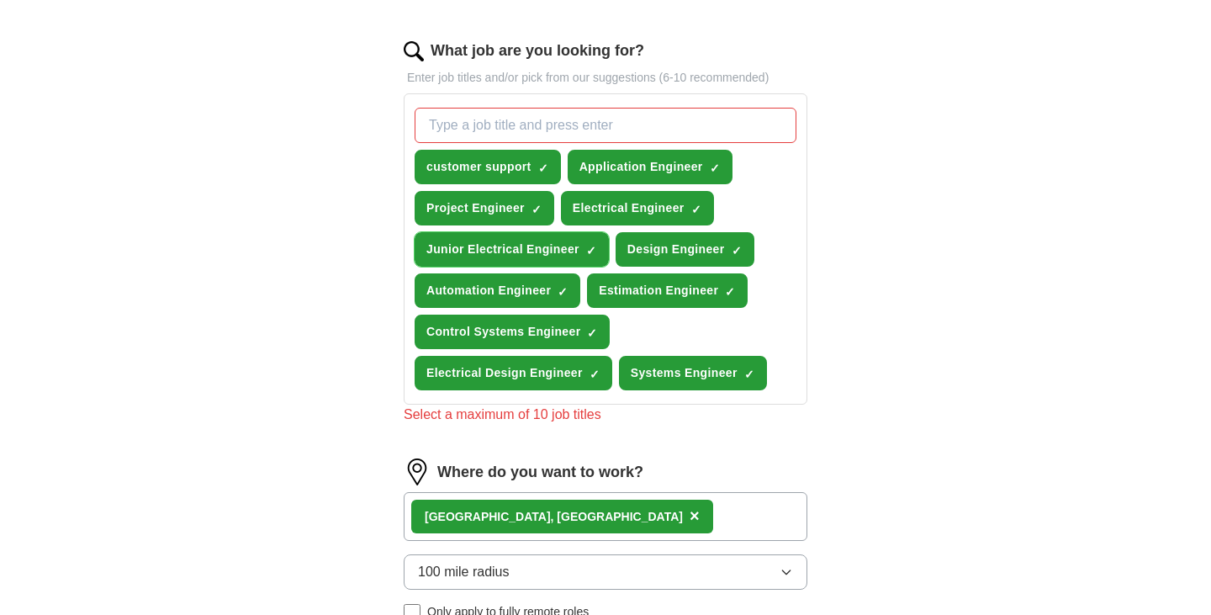
click at [0, 0] on span "×" at bounding box center [0, 0] width 0 height 0
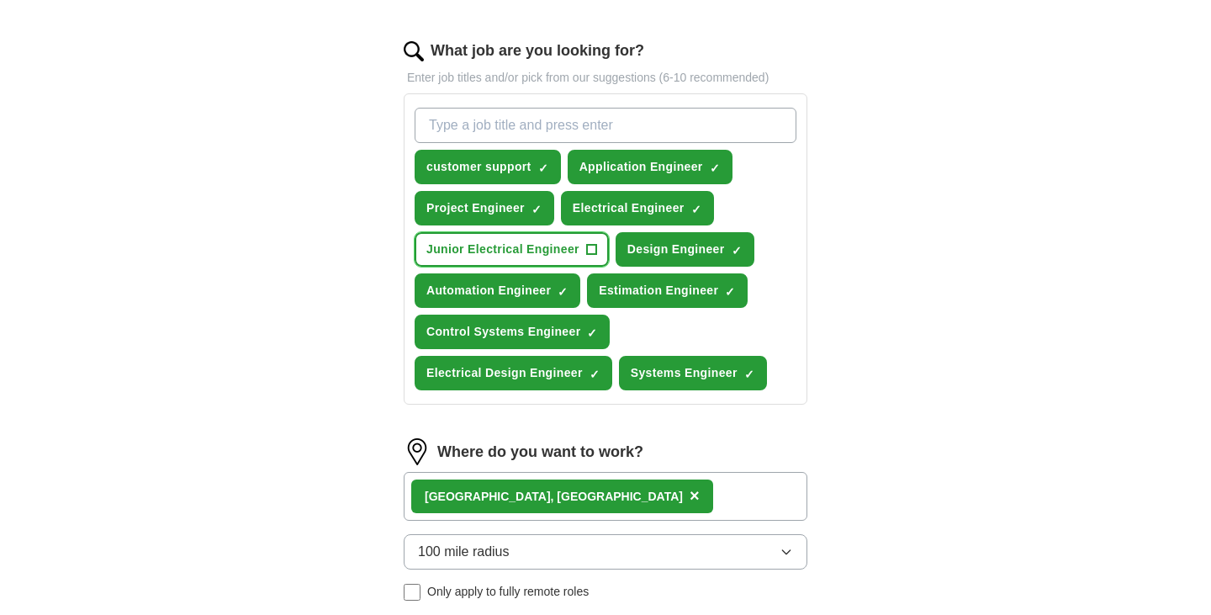
scroll to position [897, 0]
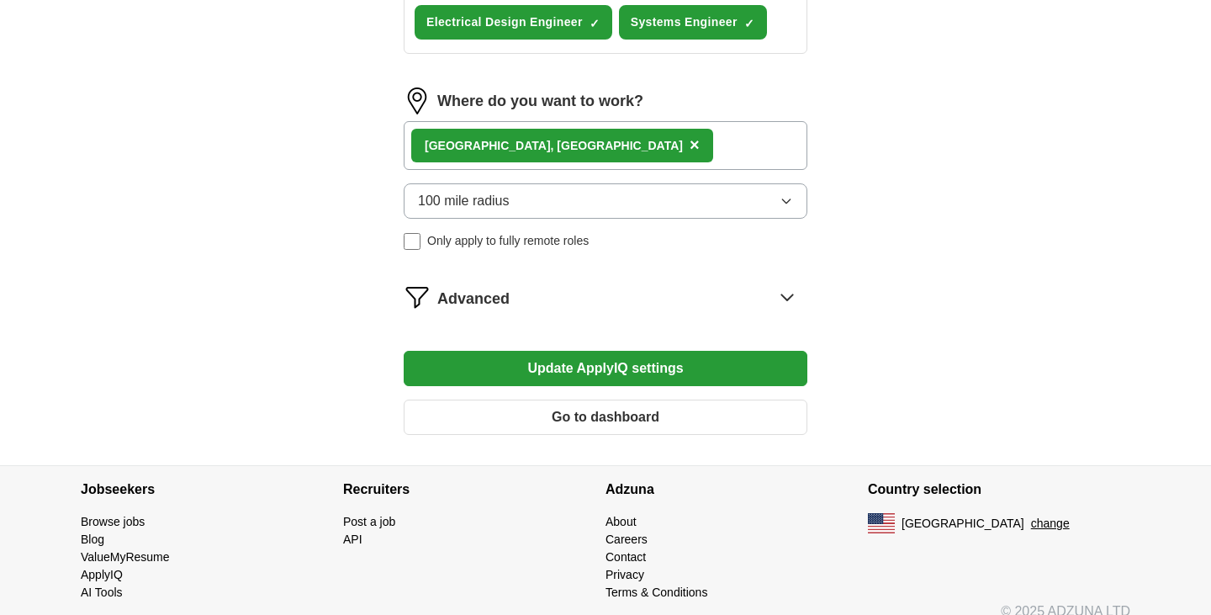
click at [695, 352] on button "Update ApplyIQ settings" at bounding box center [606, 368] width 404 height 35
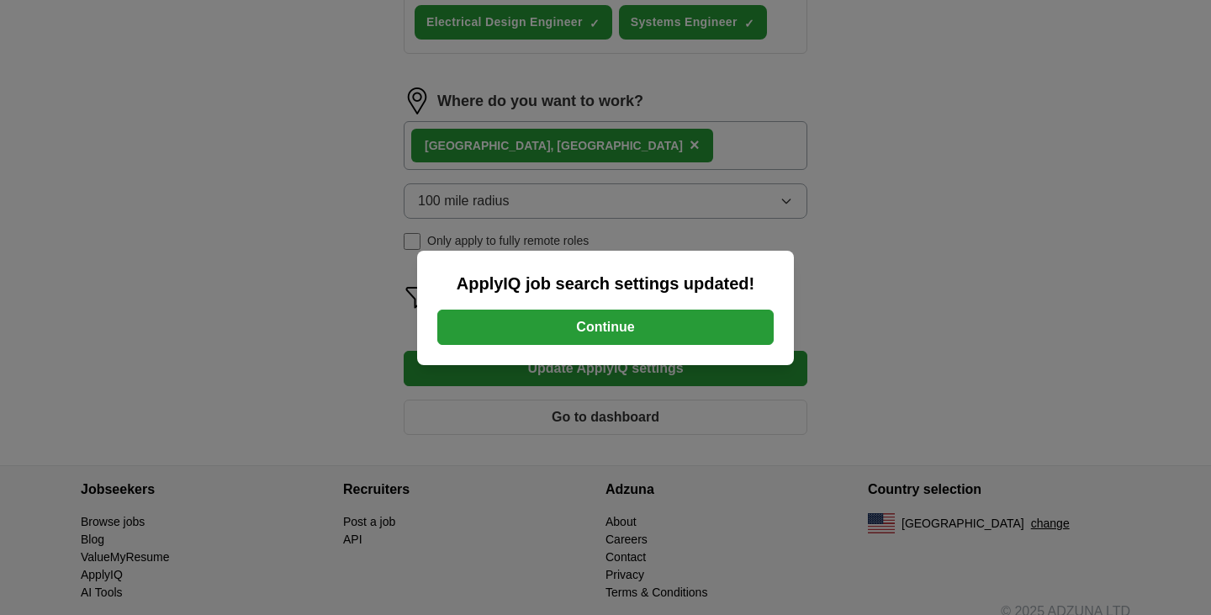
click at [674, 328] on button "Continue" at bounding box center [605, 327] width 337 height 35
